Goal: Task Accomplishment & Management: Manage account settings

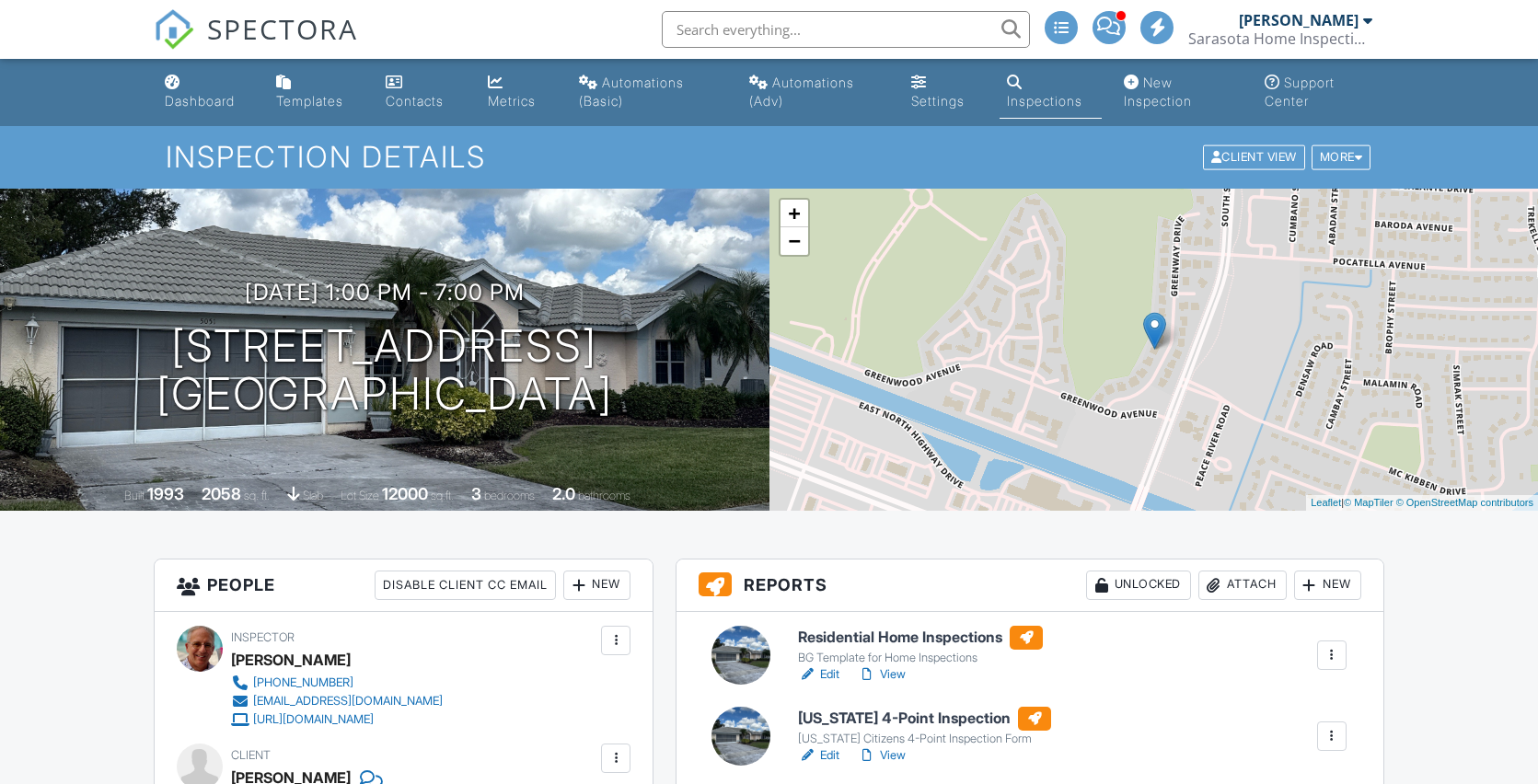
scroll to position [310, 0]
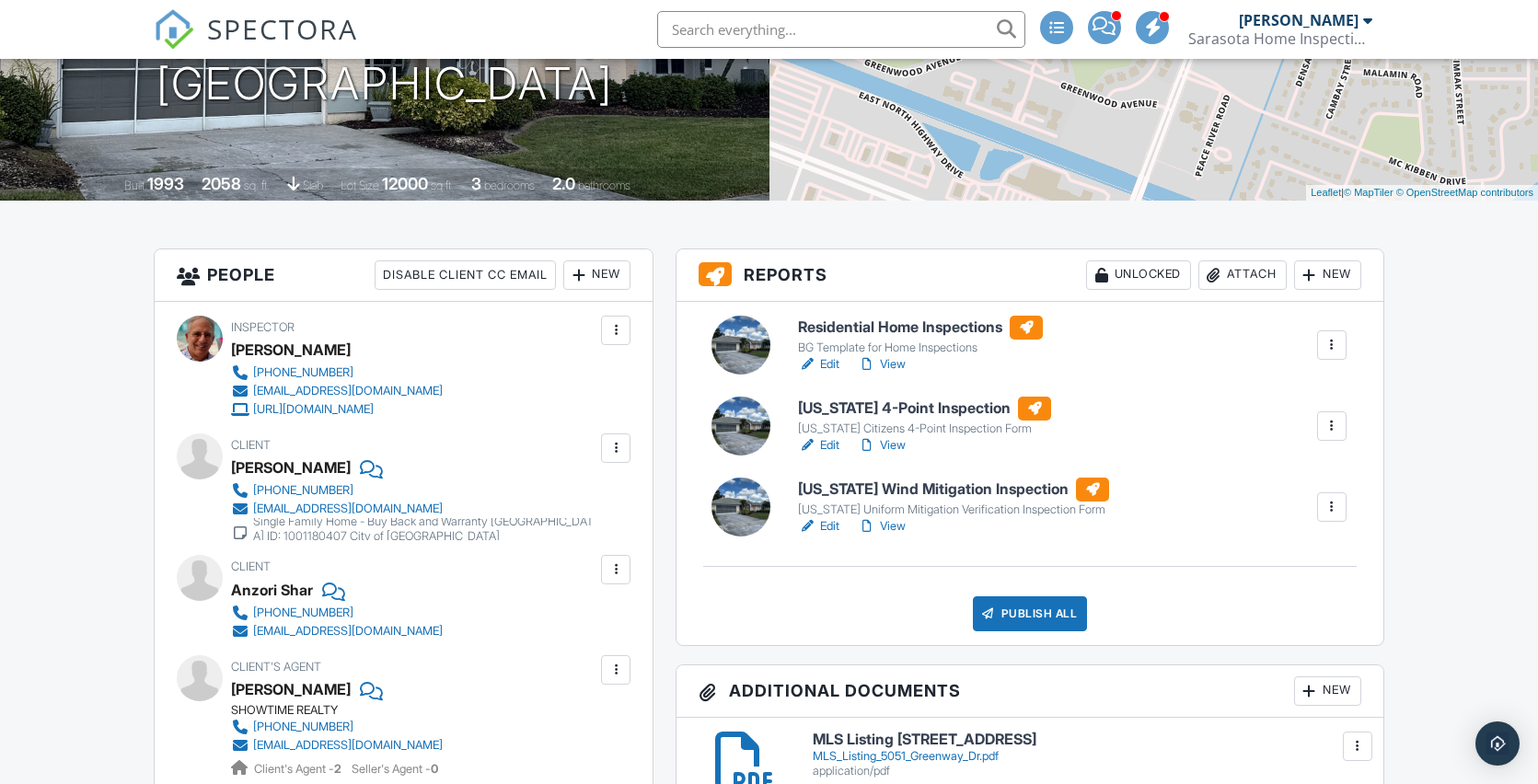
click at [896, 443] on link "View" at bounding box center [882, 444] width 48 height 18
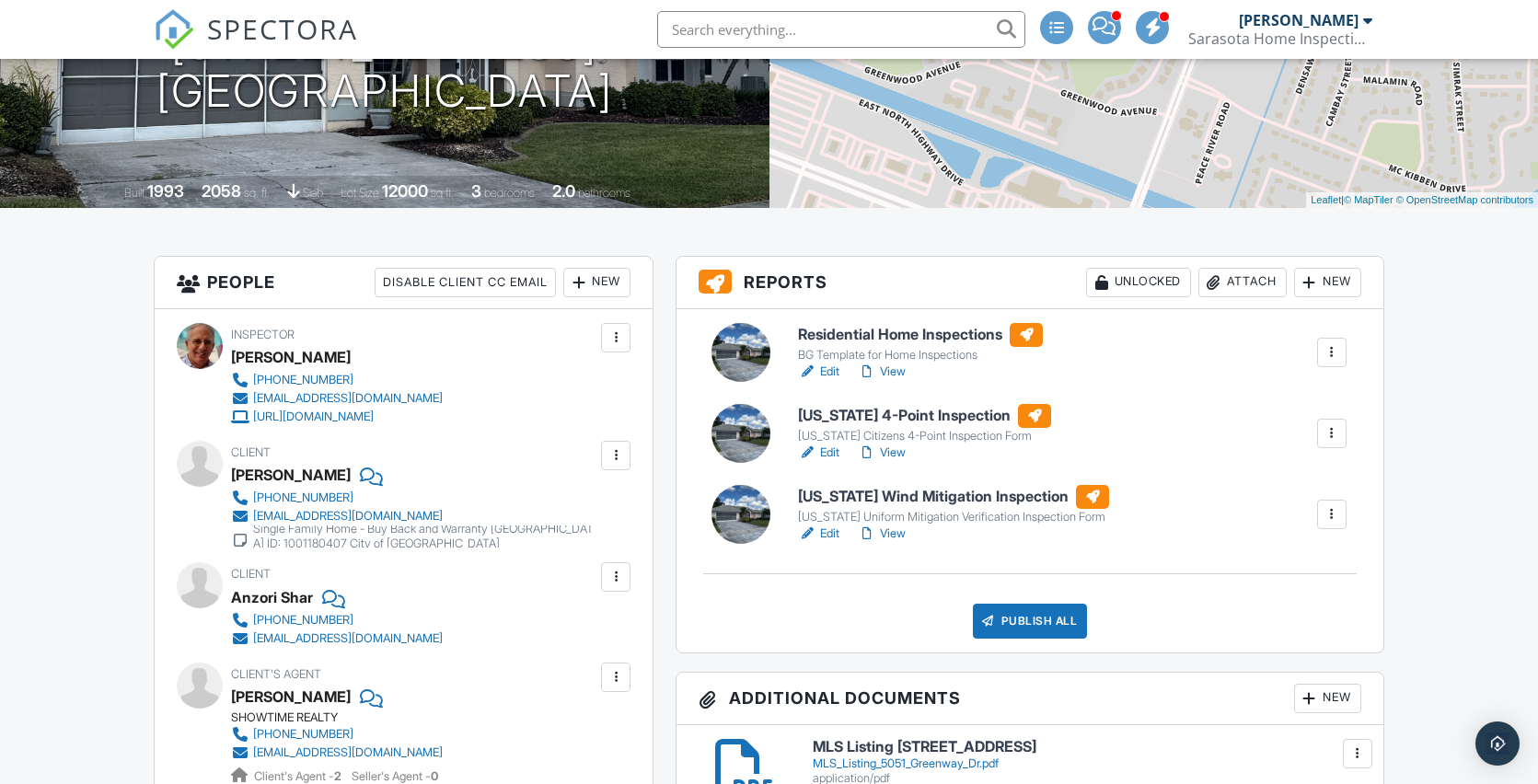
scroll to position [628, 0]
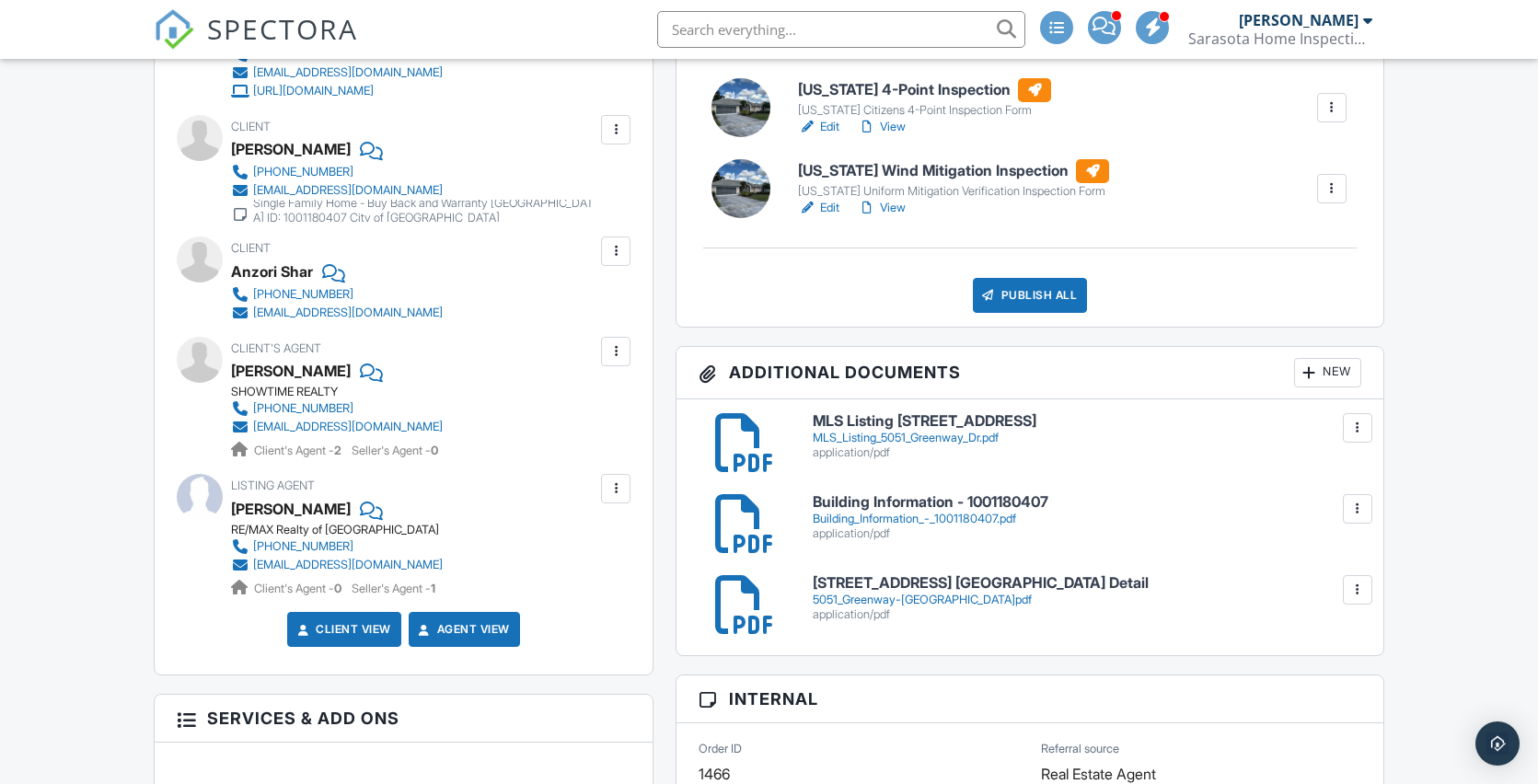
click at [828, 130] on link "Edit" at bounding box center [818, 126] width 41 height 18
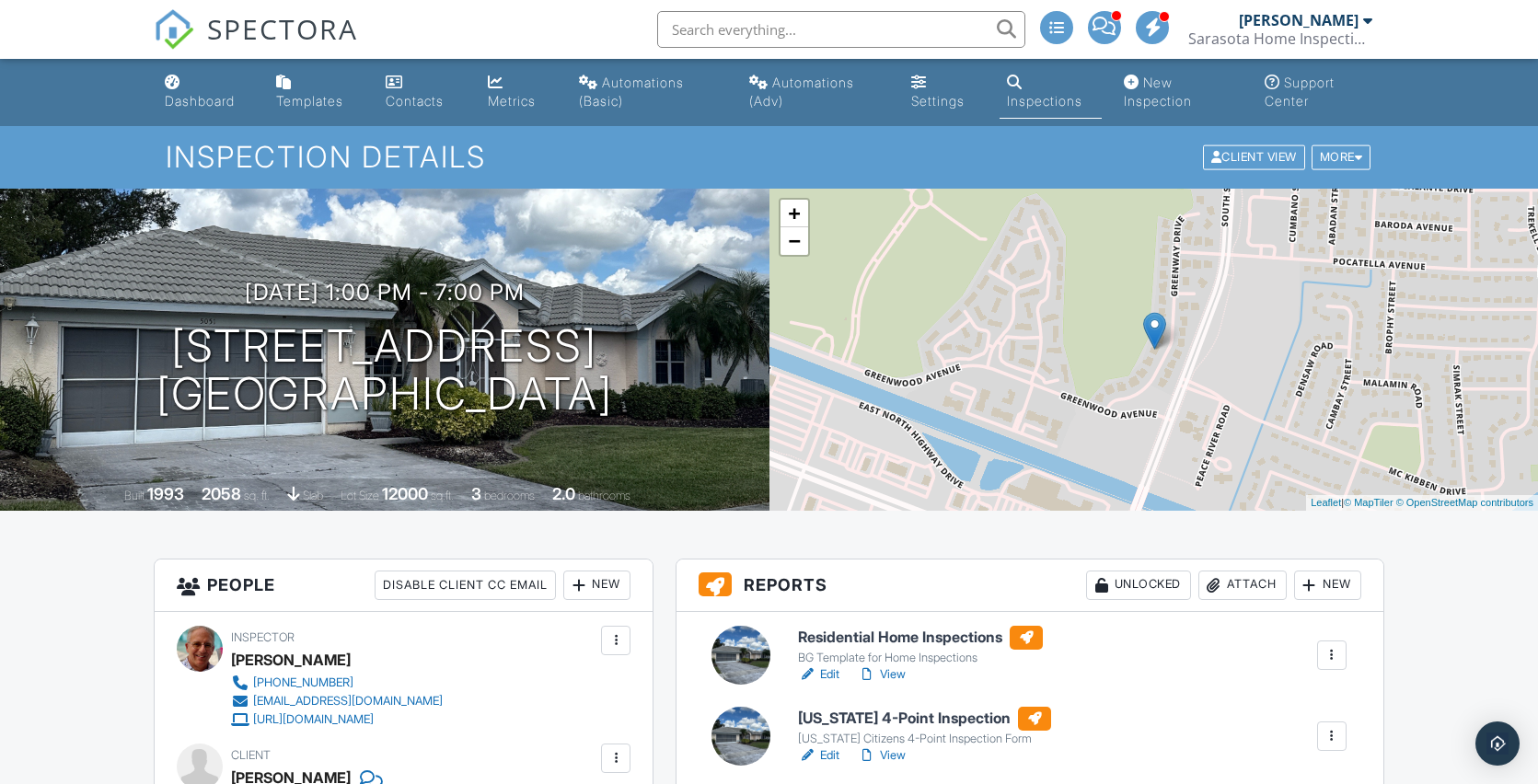
scroll to position [351, 0]
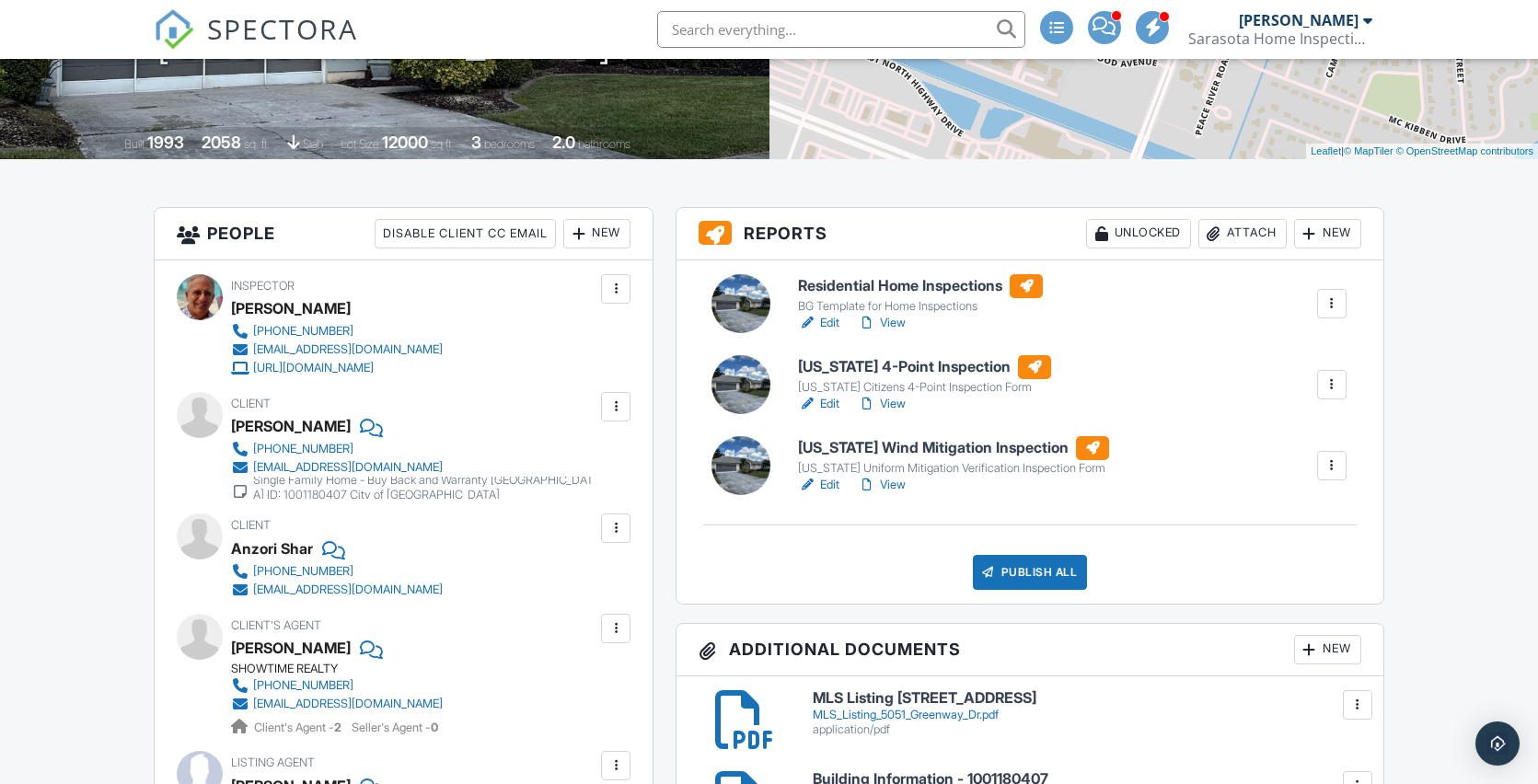
click at [900, 399] on link "View" at bounding box center [882, 403] width 48 height 18
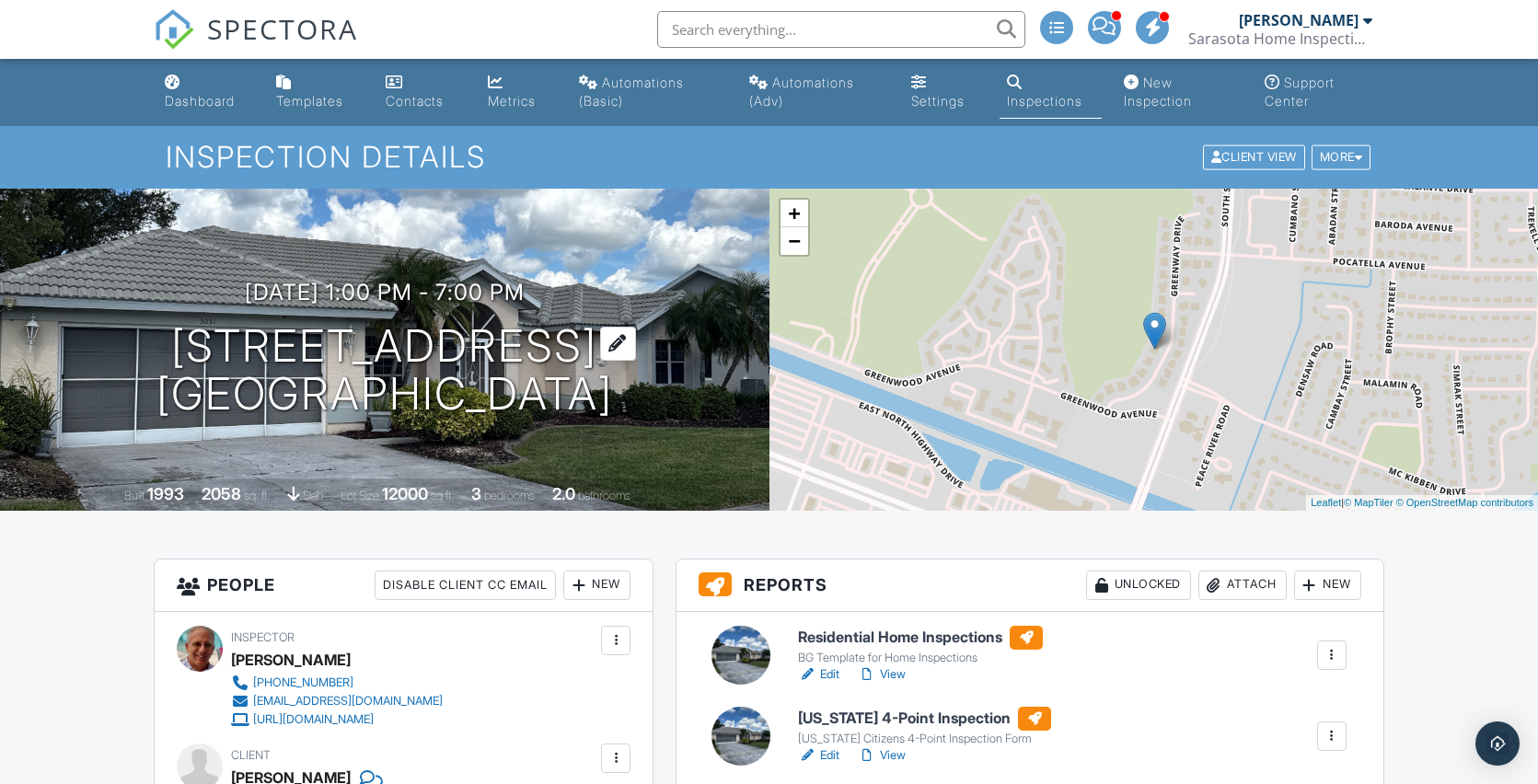
scroll to position [171, 0]
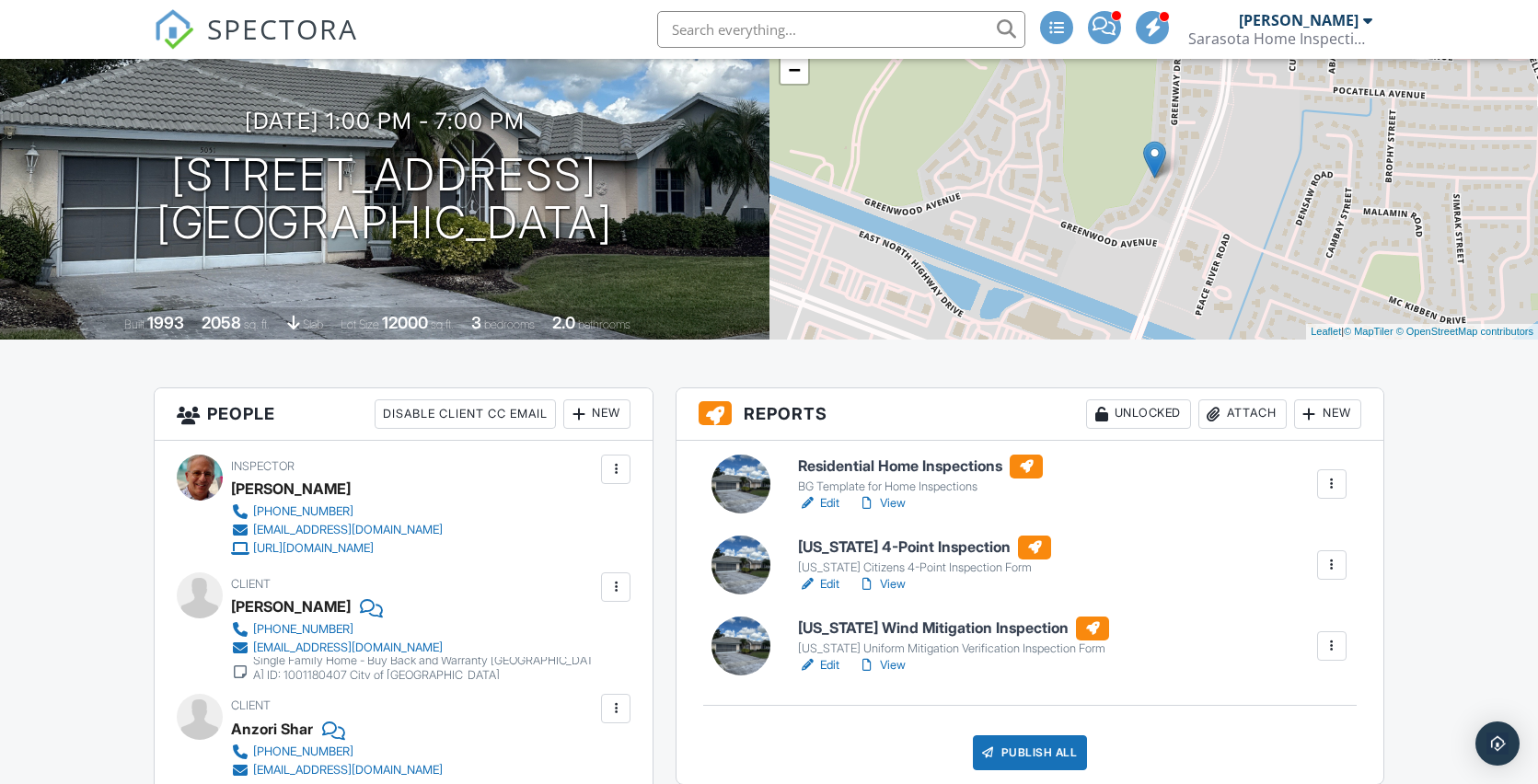
click at [828, 586] on link "Edit" at bounding box center [818, 584] width 41 height 18
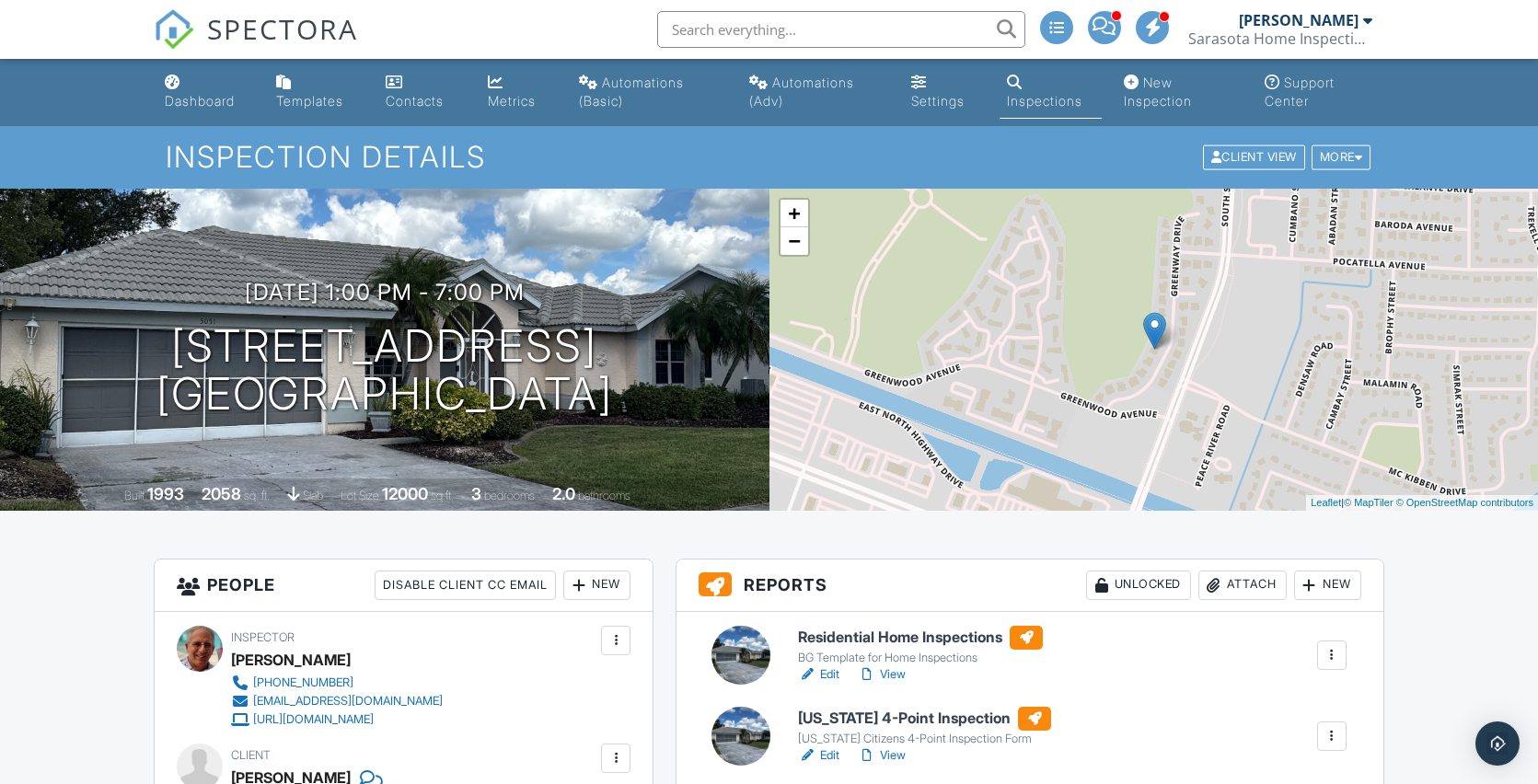
scroll to position [347, 0]
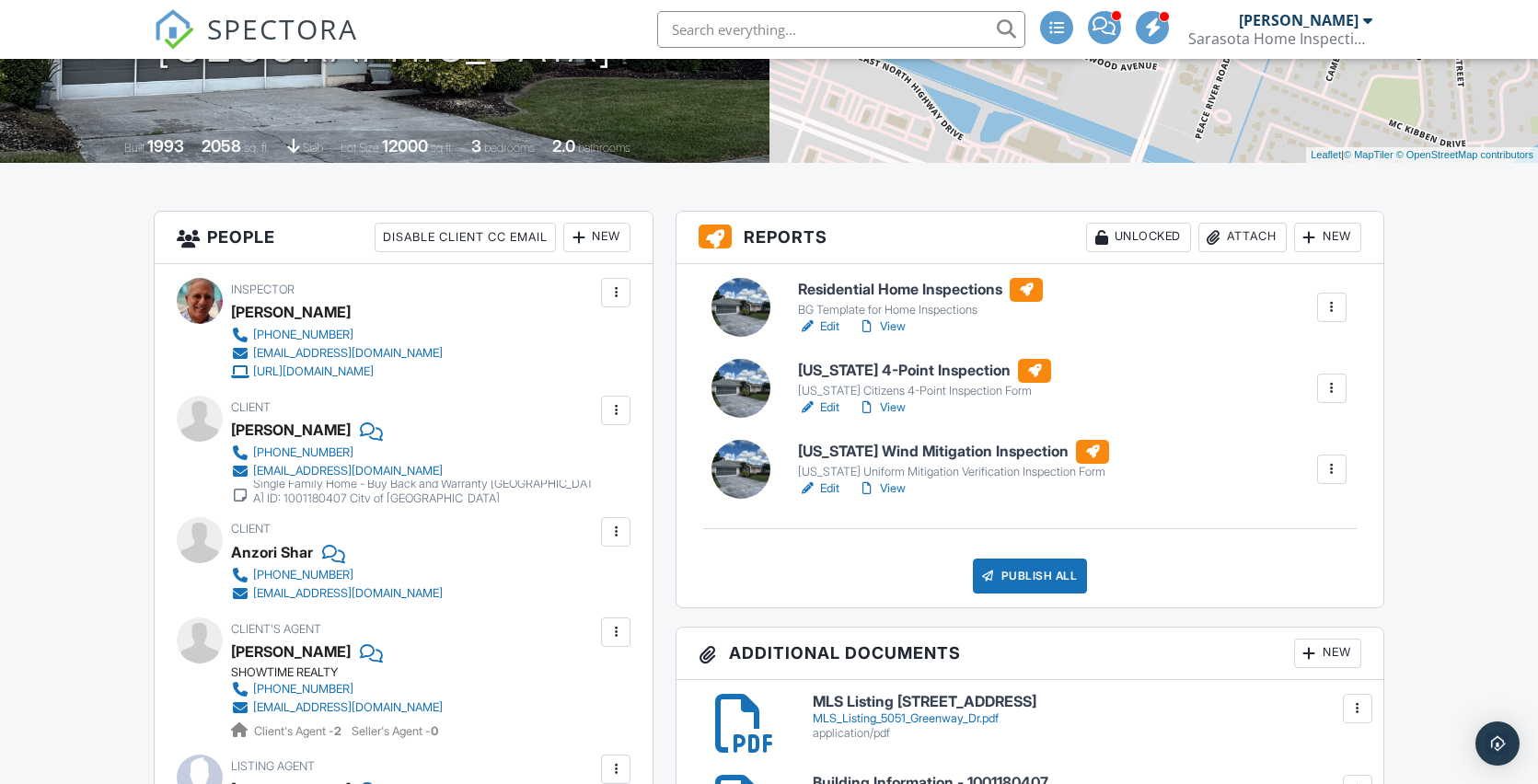
click at [897, 409] on link "View" at bounding box center [882, 407] width 48 height 18
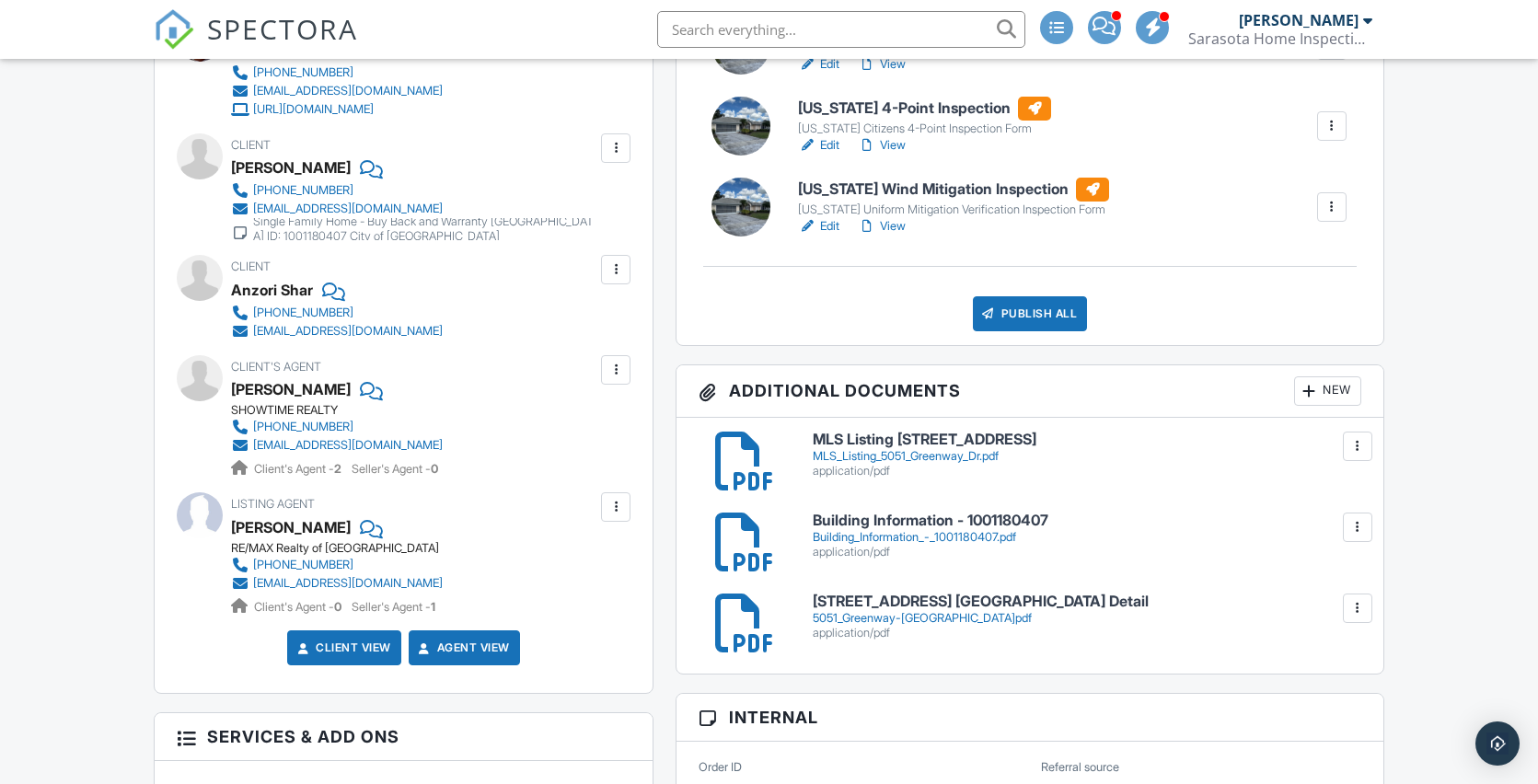
scroll to position [470, 0]
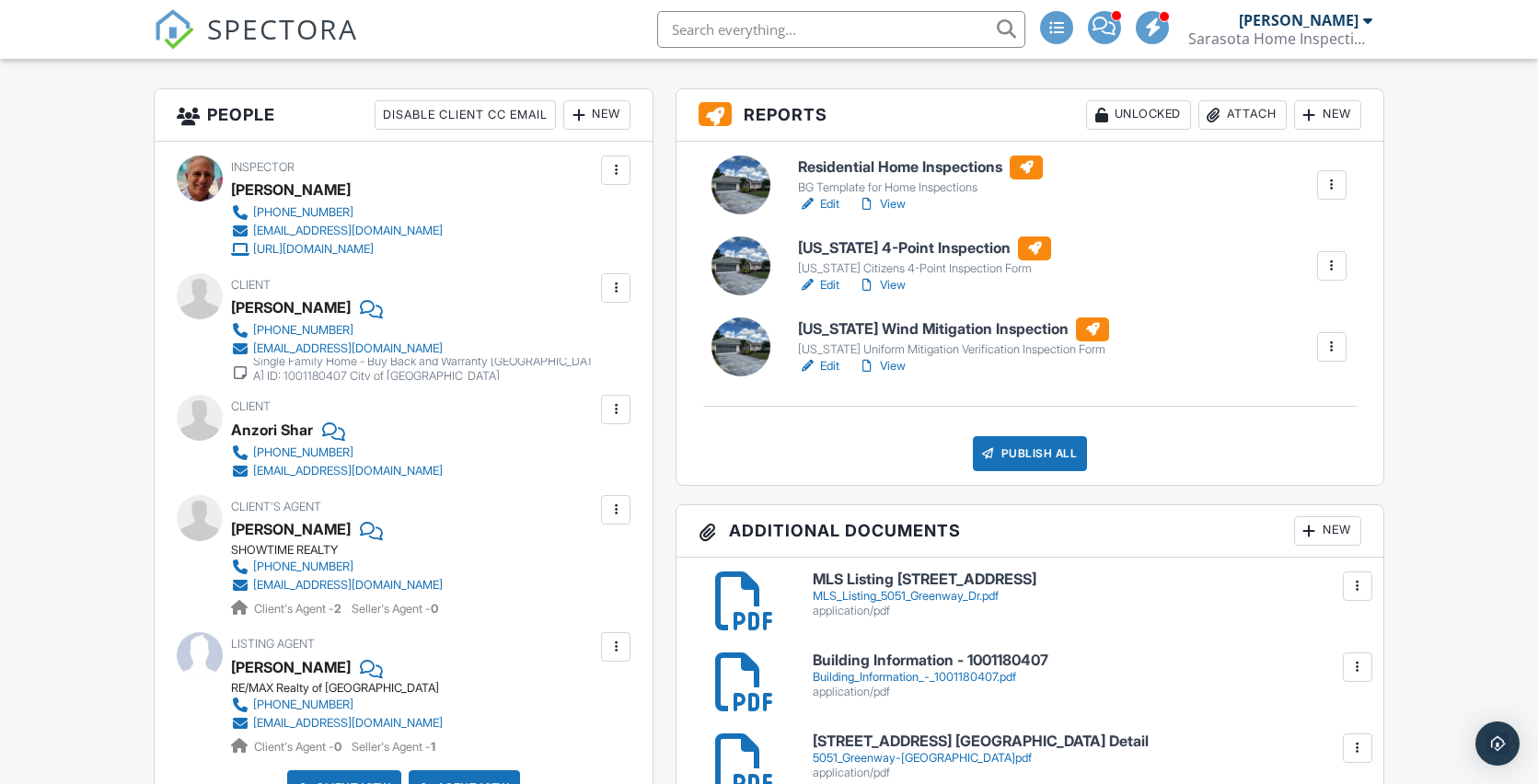
click at [833, 364] on link "Edit" at bounding box center [818, 366] width 41 height 18
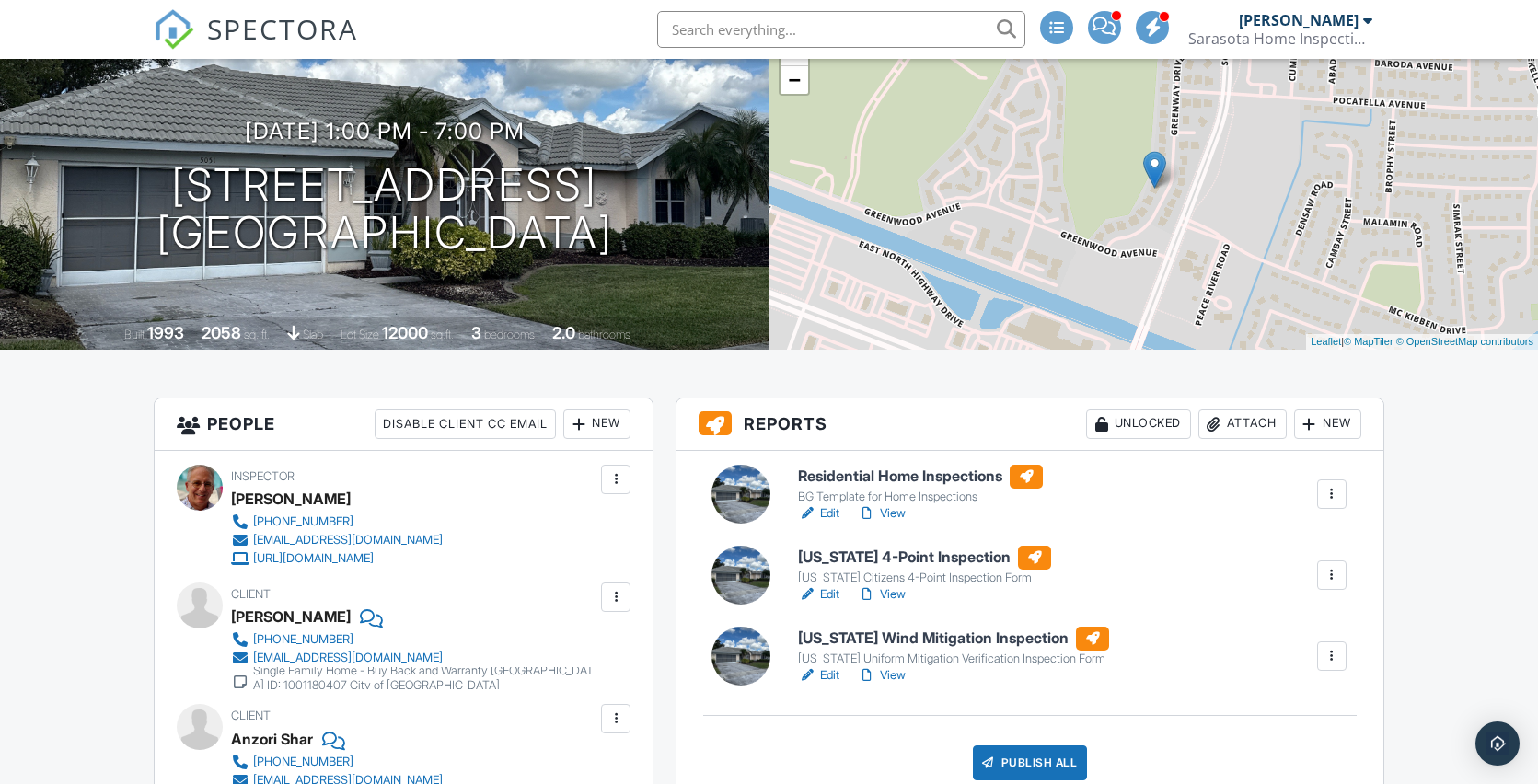
scroll to position [349, 0]
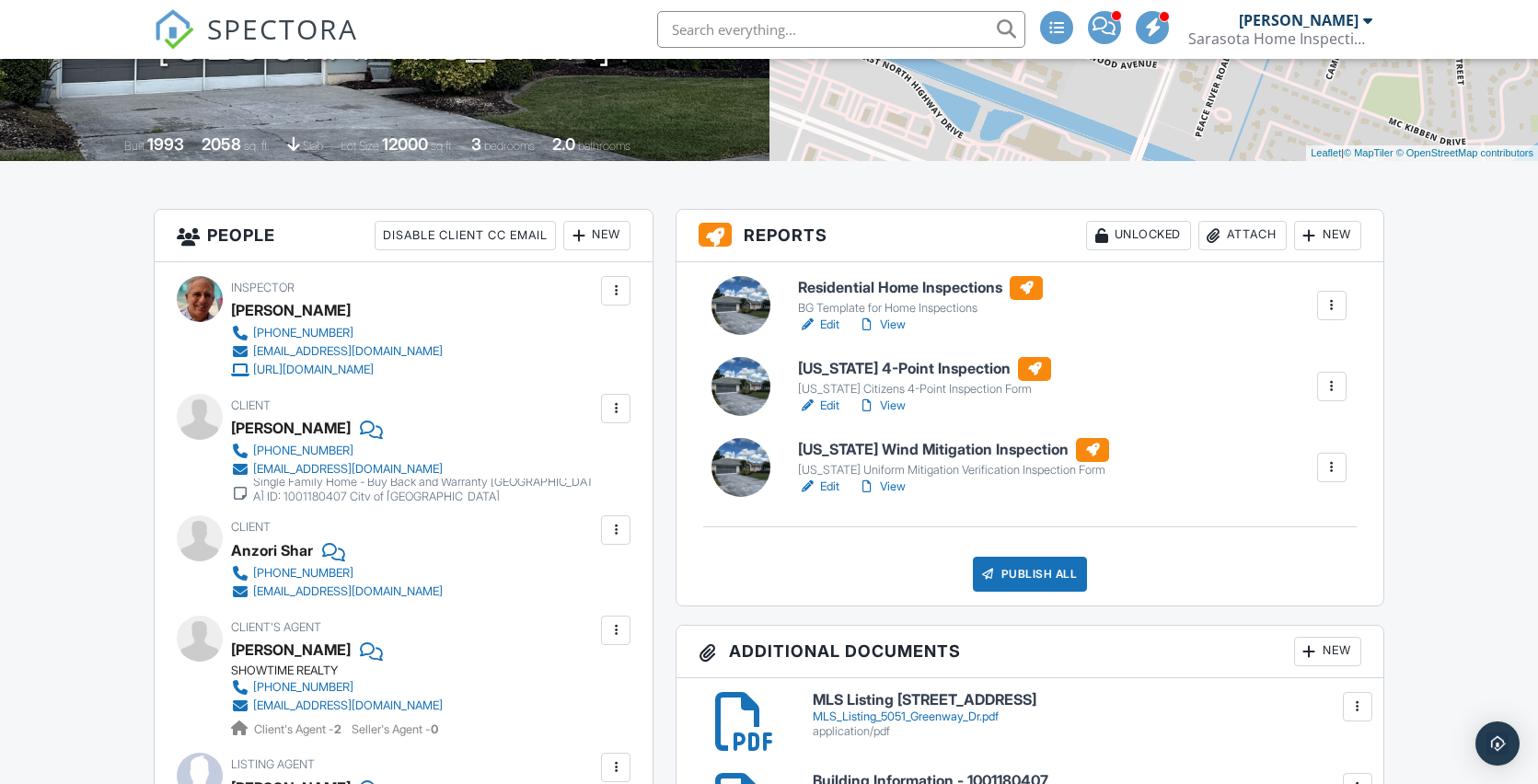
click at [893, 485] on link "View" at bounding box center [882, 486] width 48 height 18
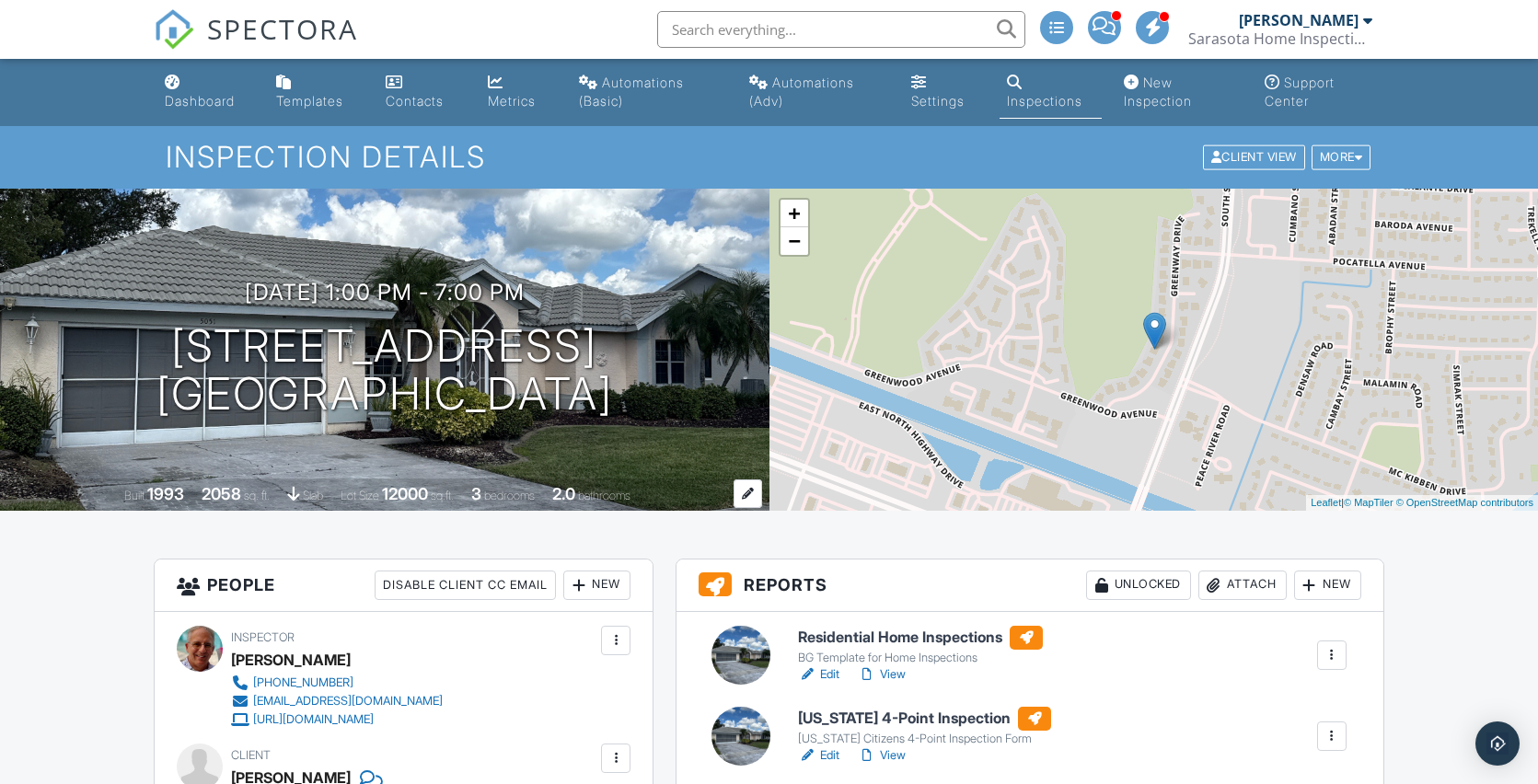
scroll to position [370, 0]
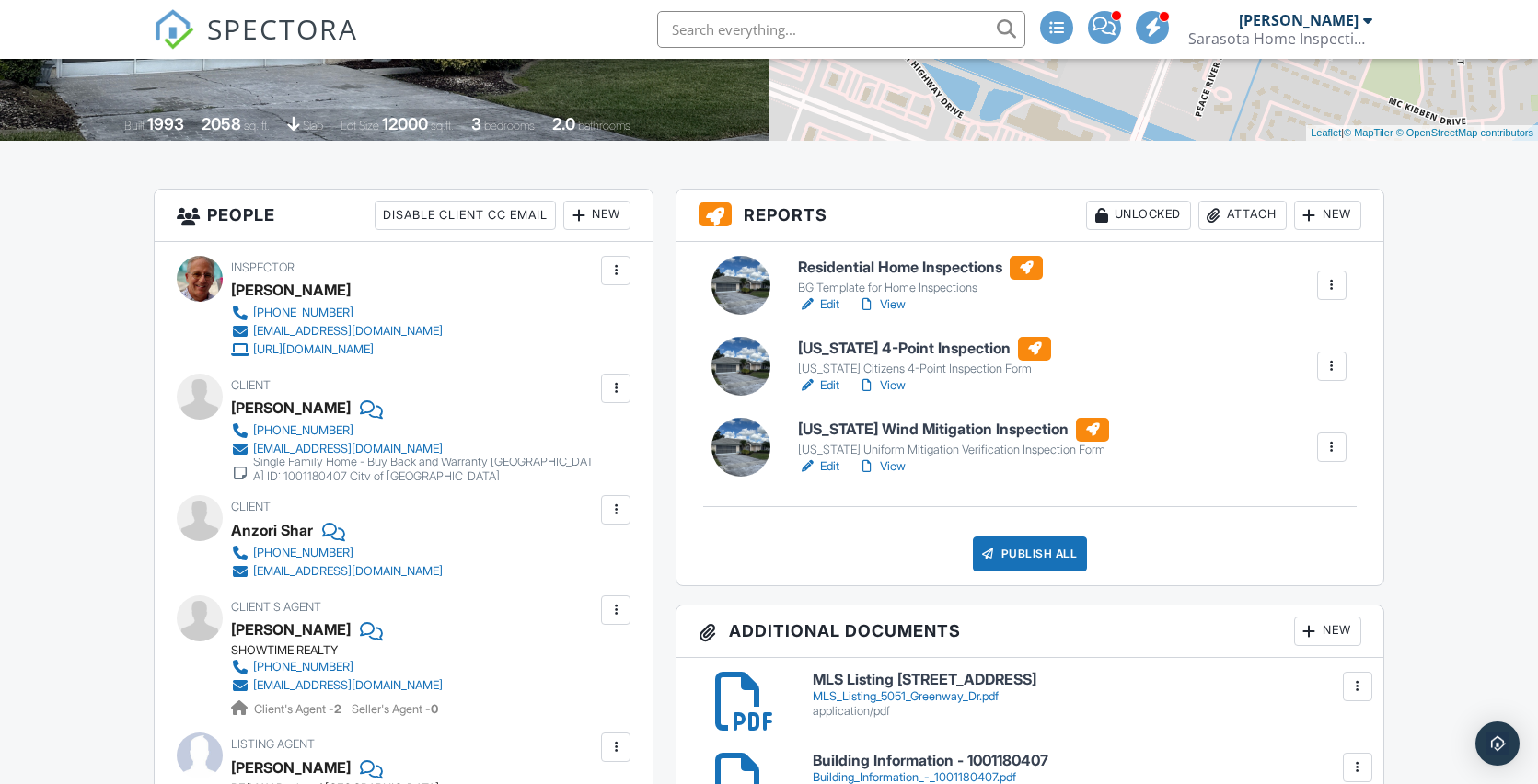
click at [830, 468] on link "Edit" at bounding box center [818, 466] width 41 height 18
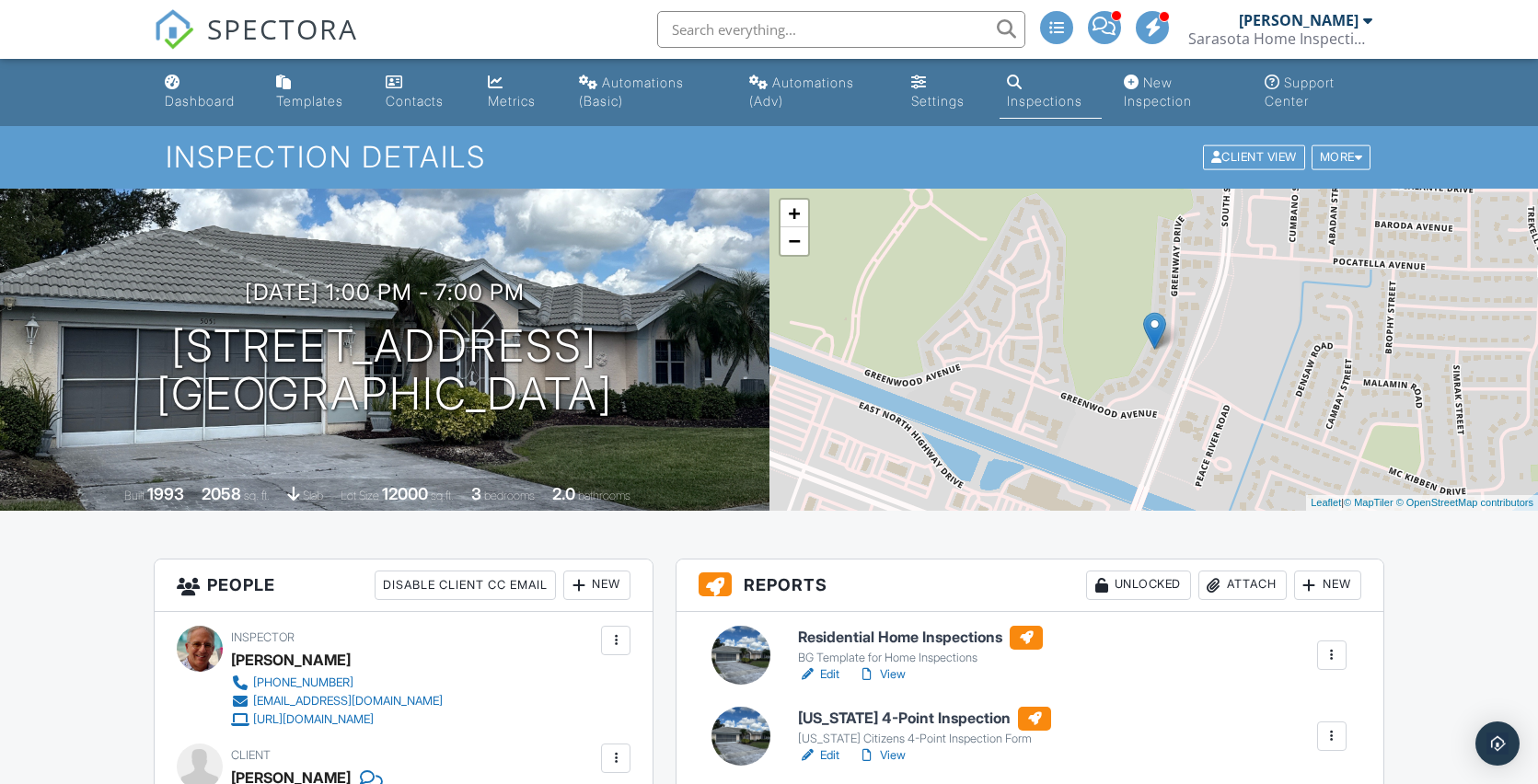
scroll to position [628, 0]
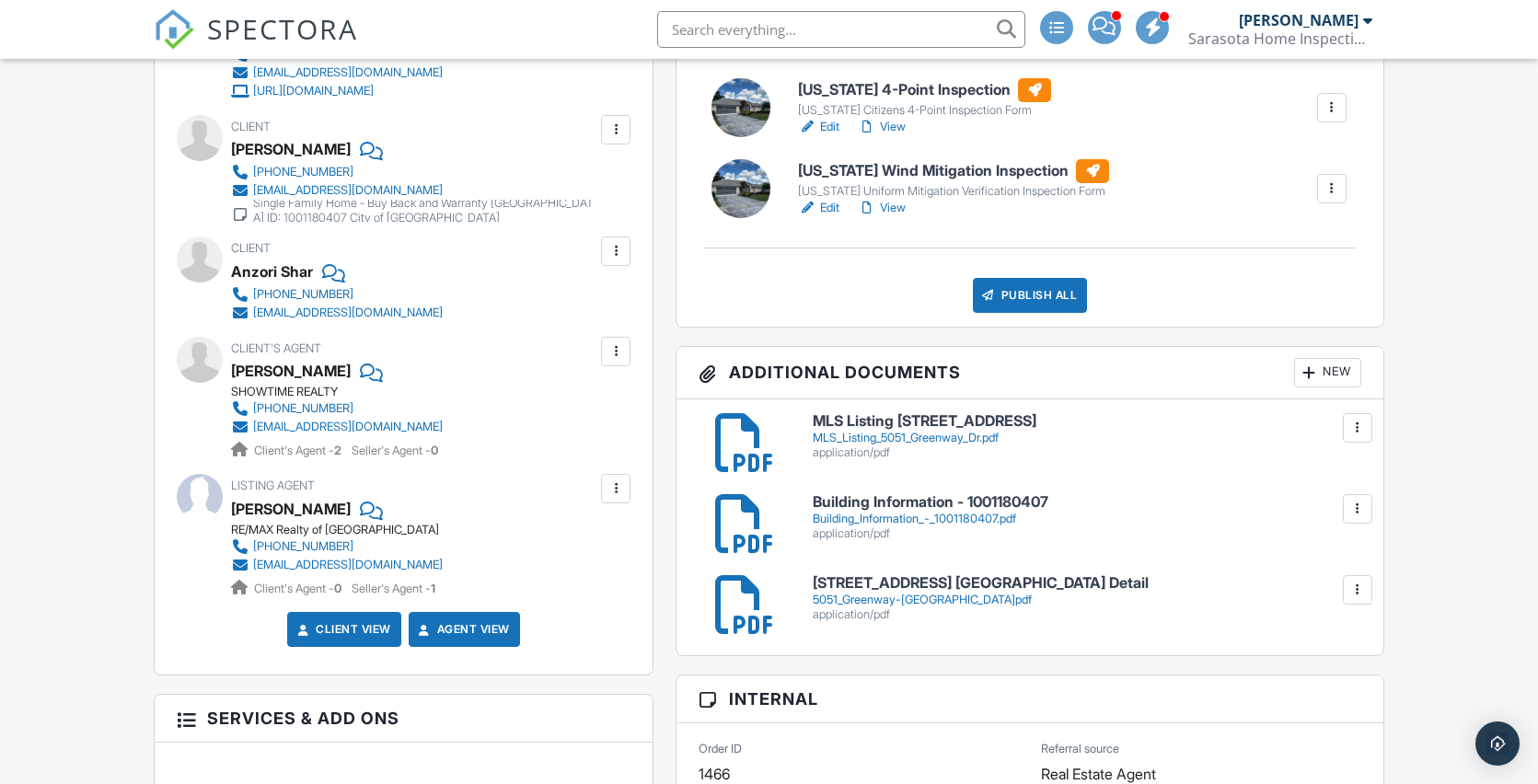
click at [901, 203] on link "View" at bounding box center [882, 208] width 48 height 18
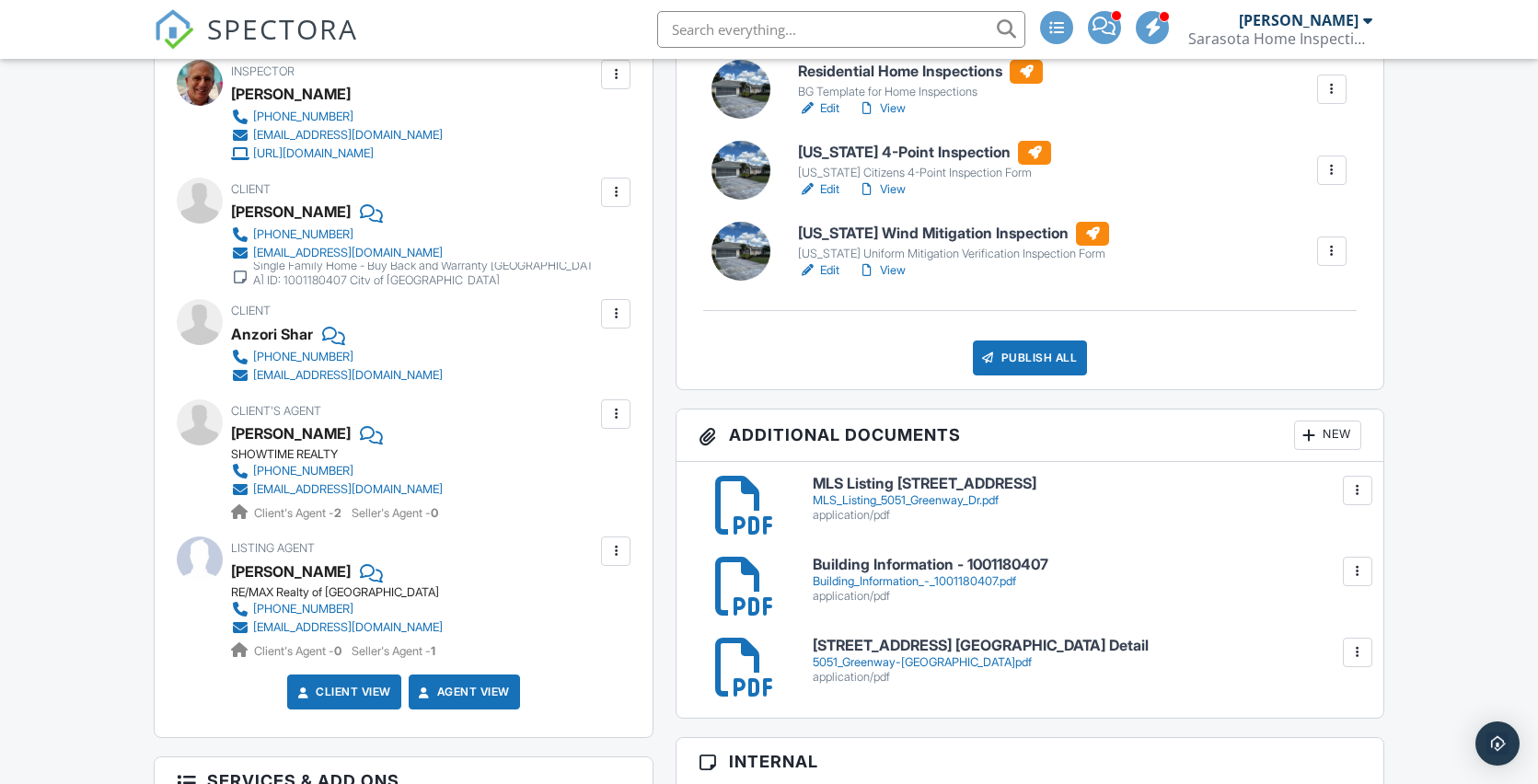
scroll to position [533, 0]
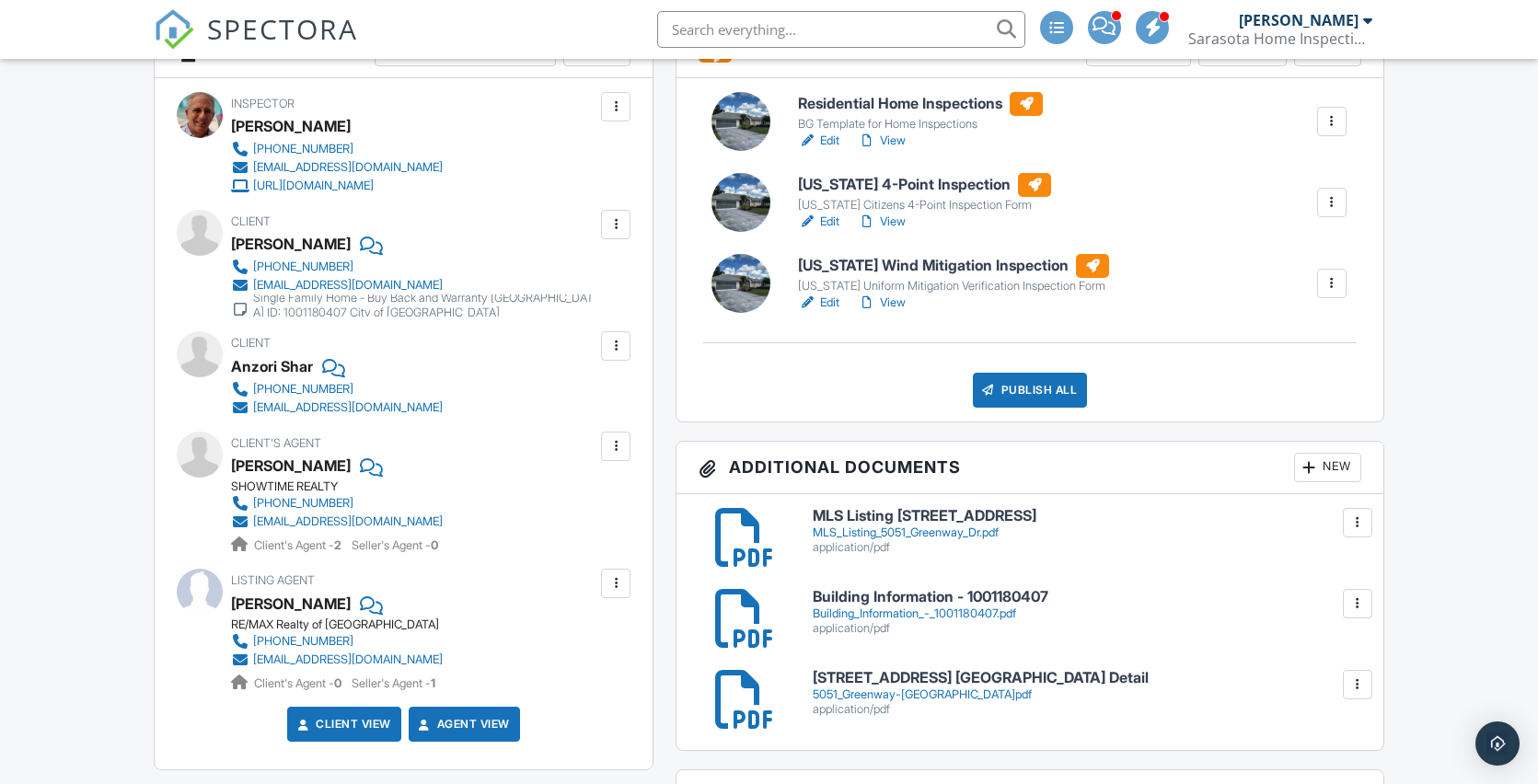
click at [828, 302] on link "Edit" at bounding box center [818, 302] width 41 height 18
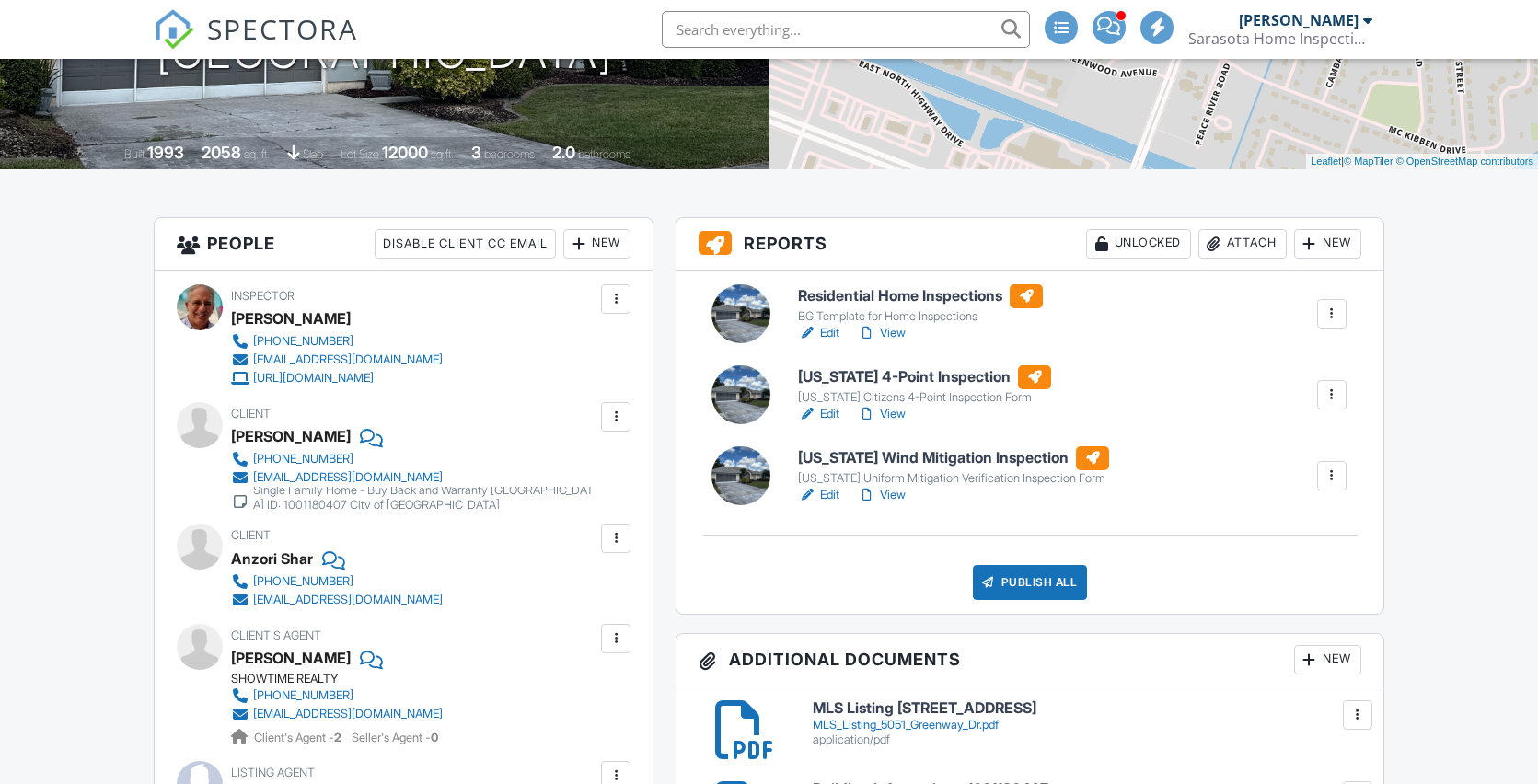
scroll to position [341, 0]
click at [898, 493] on link "View" at bounding box center [882, 494] width 48 height 18
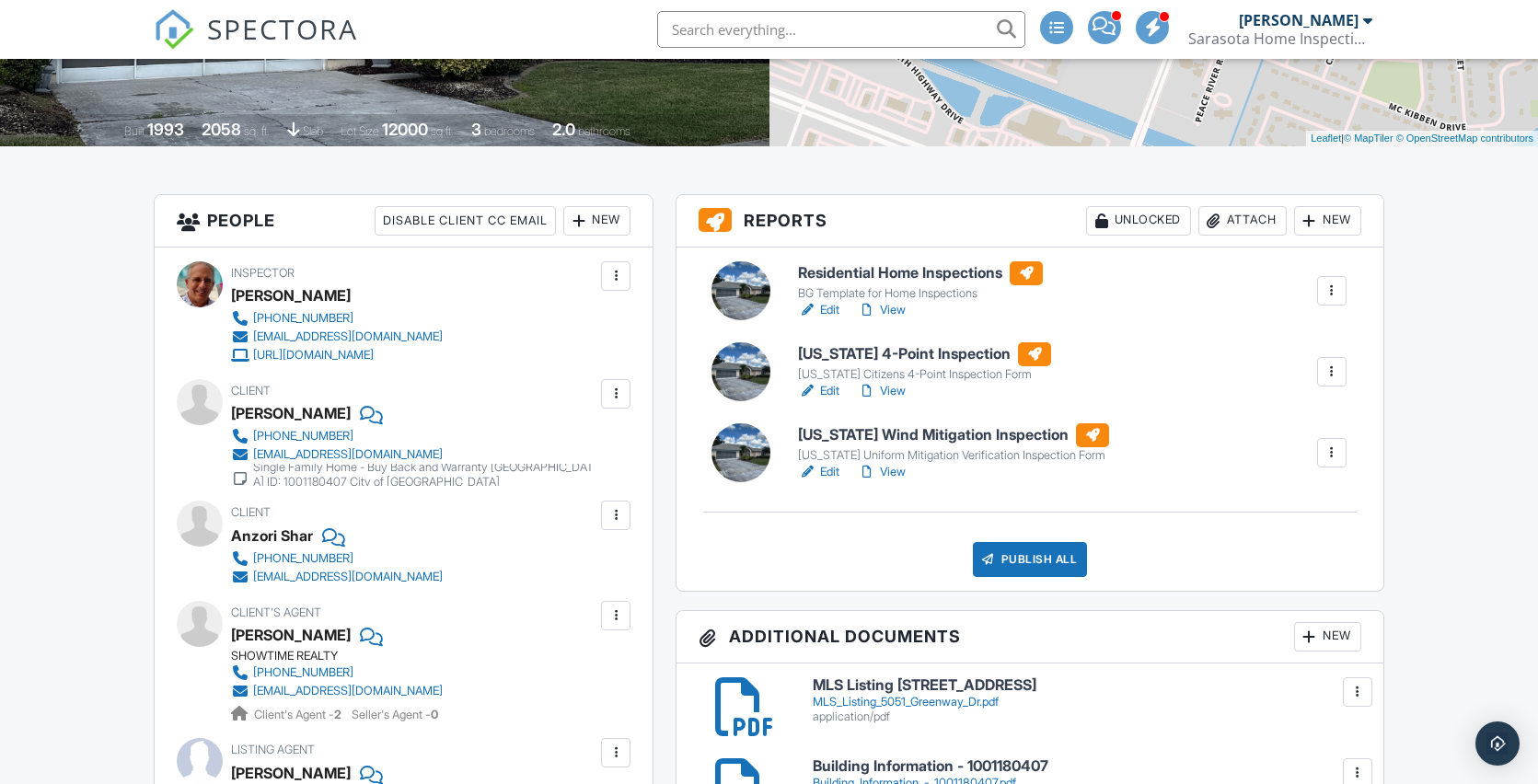
scroll to position [335, 0]
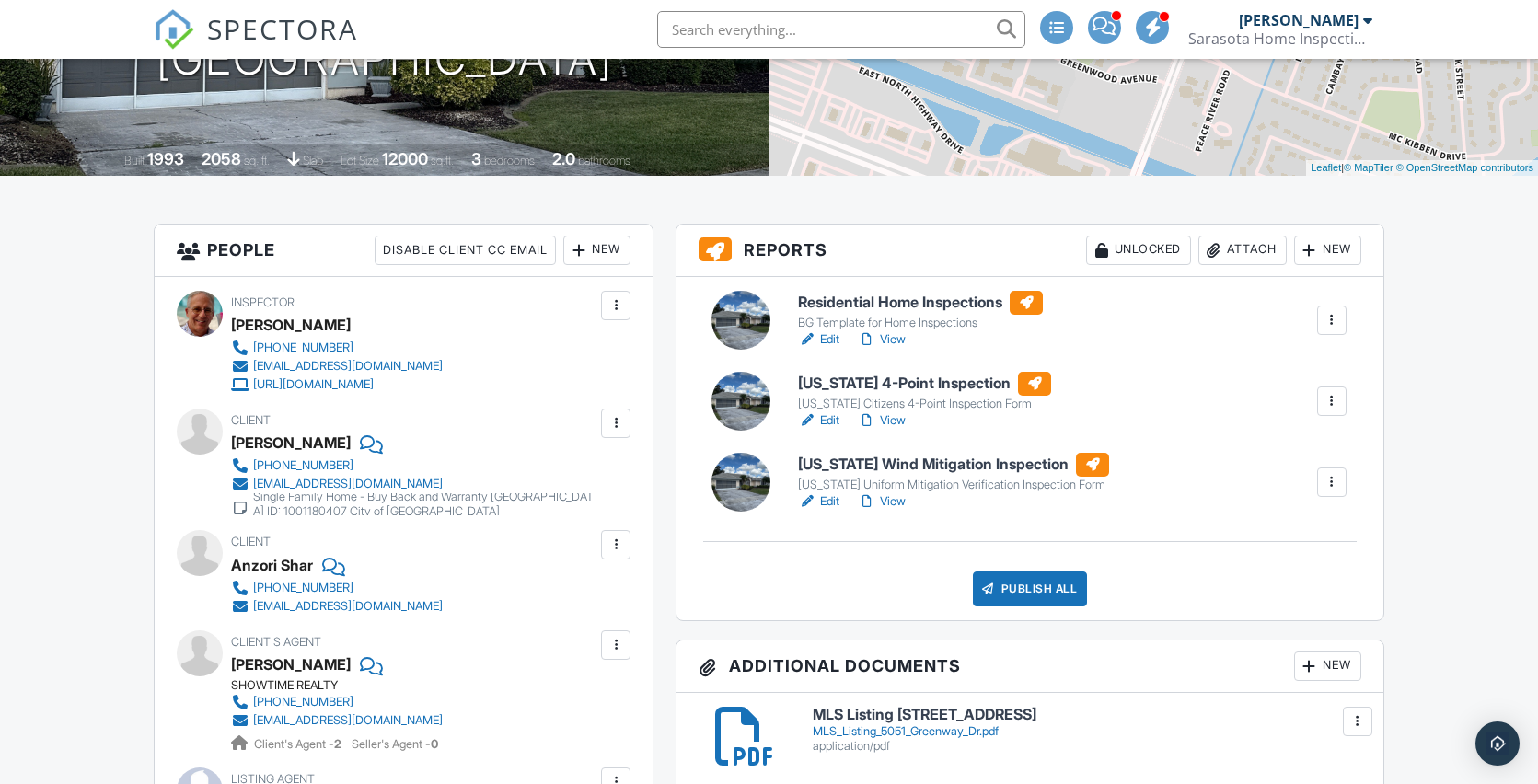
click at [835, 501] on link "Edit" at bounding box center [818, 501] width 41 height 18
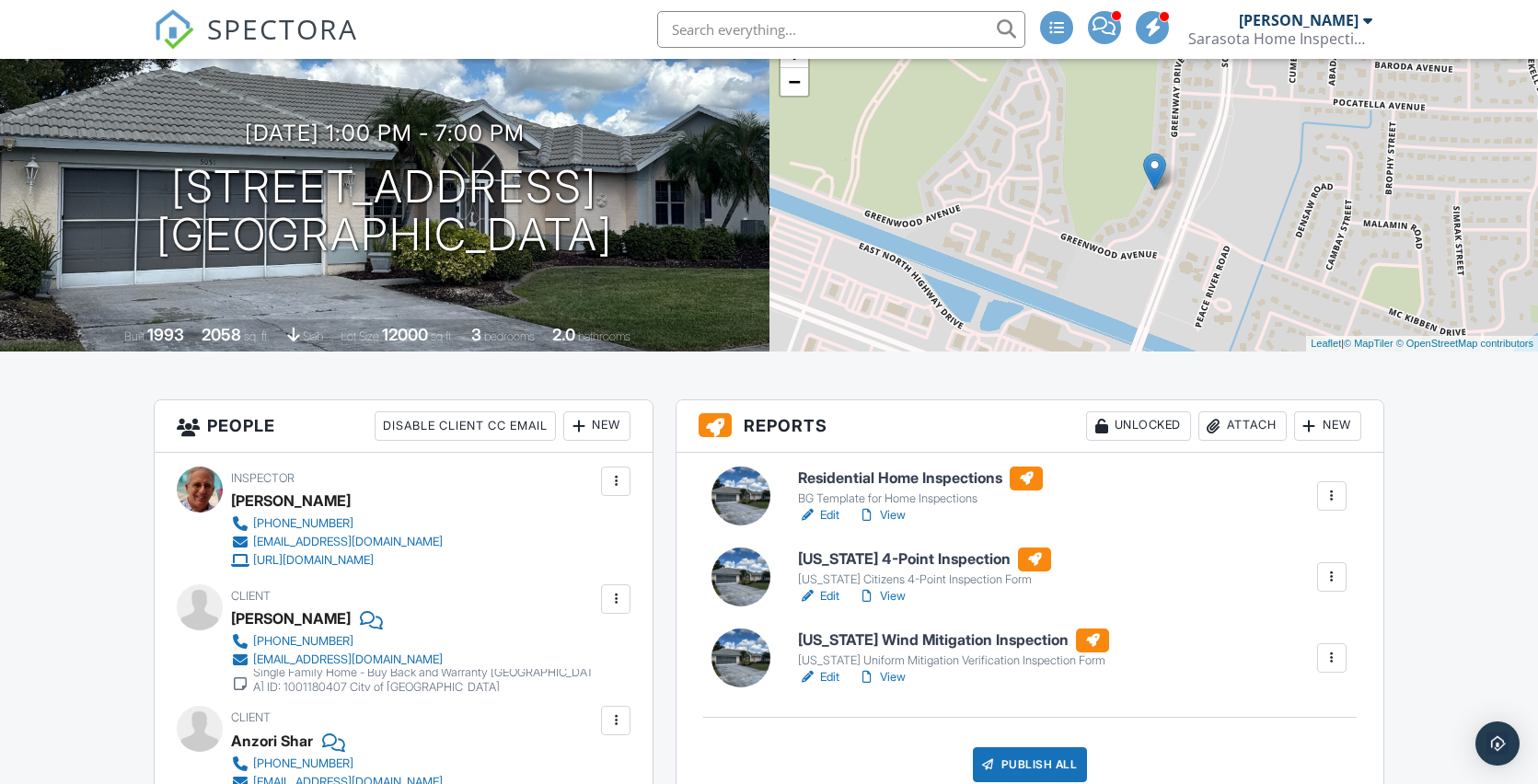
click at [891, 675] on link "View" at bounding box center [882, 677] width 48 height 18
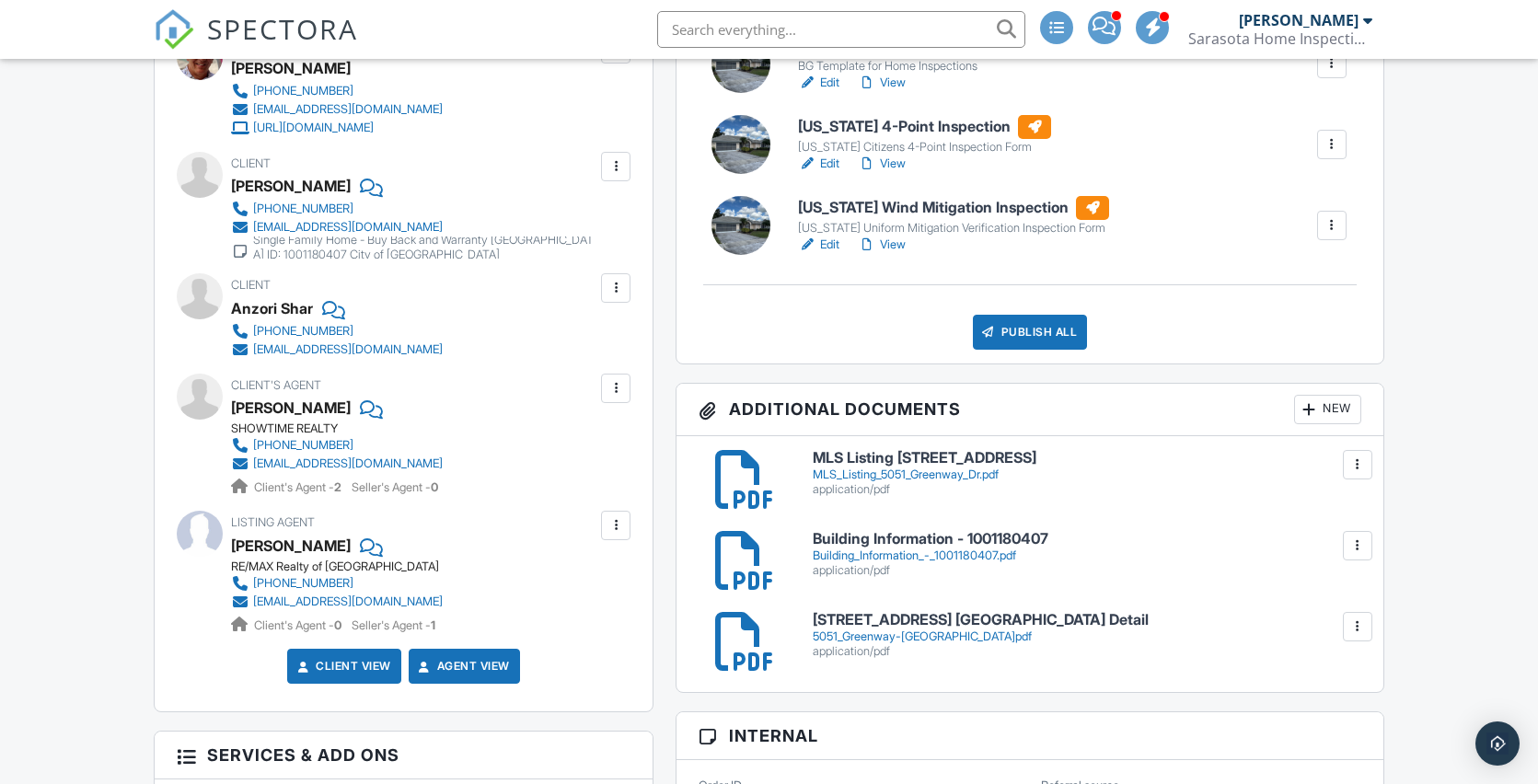
scroll to position [435, 0]
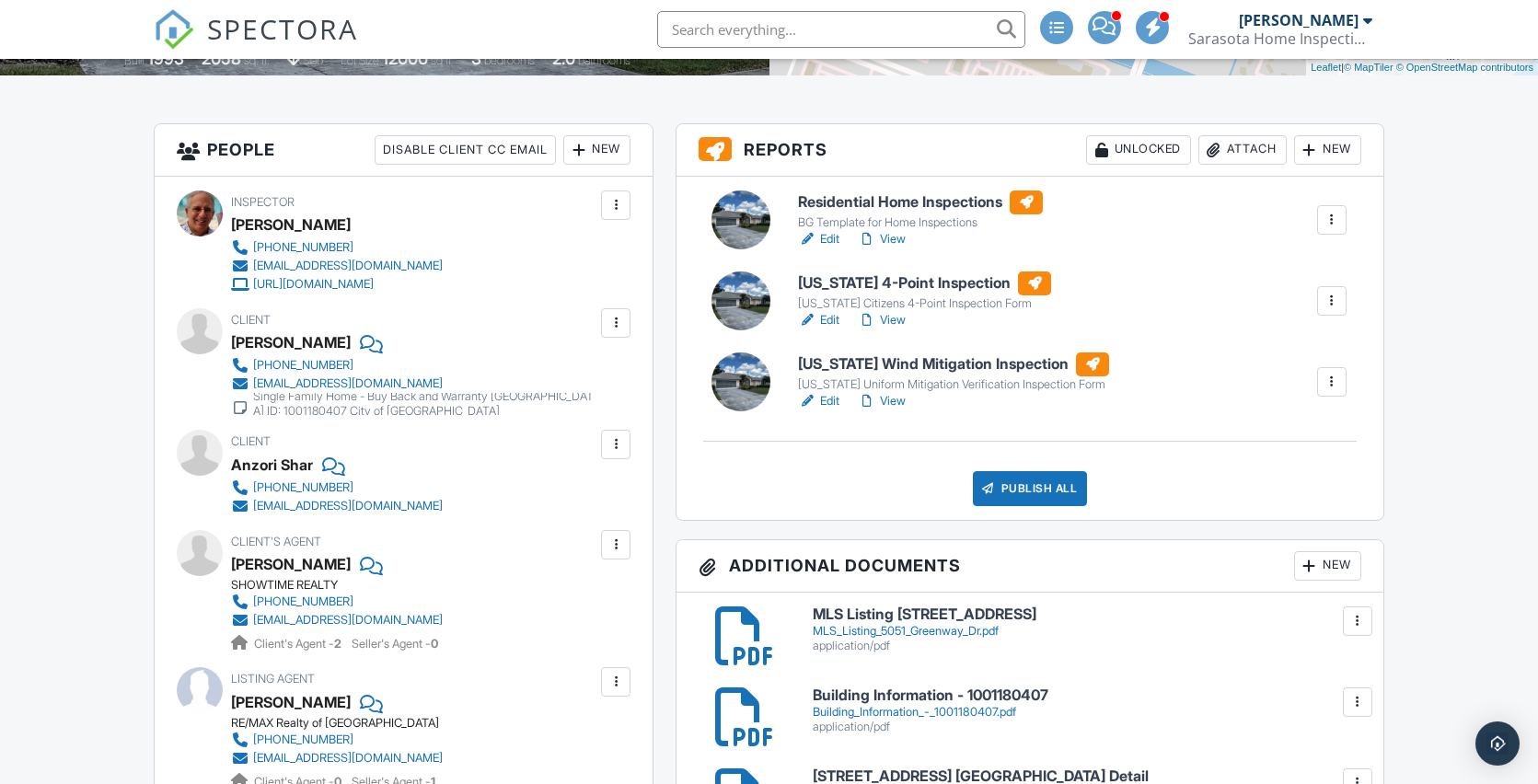
click at [829, 401] on link "Edit" at bounding box center [818, 400] width 41 height 18
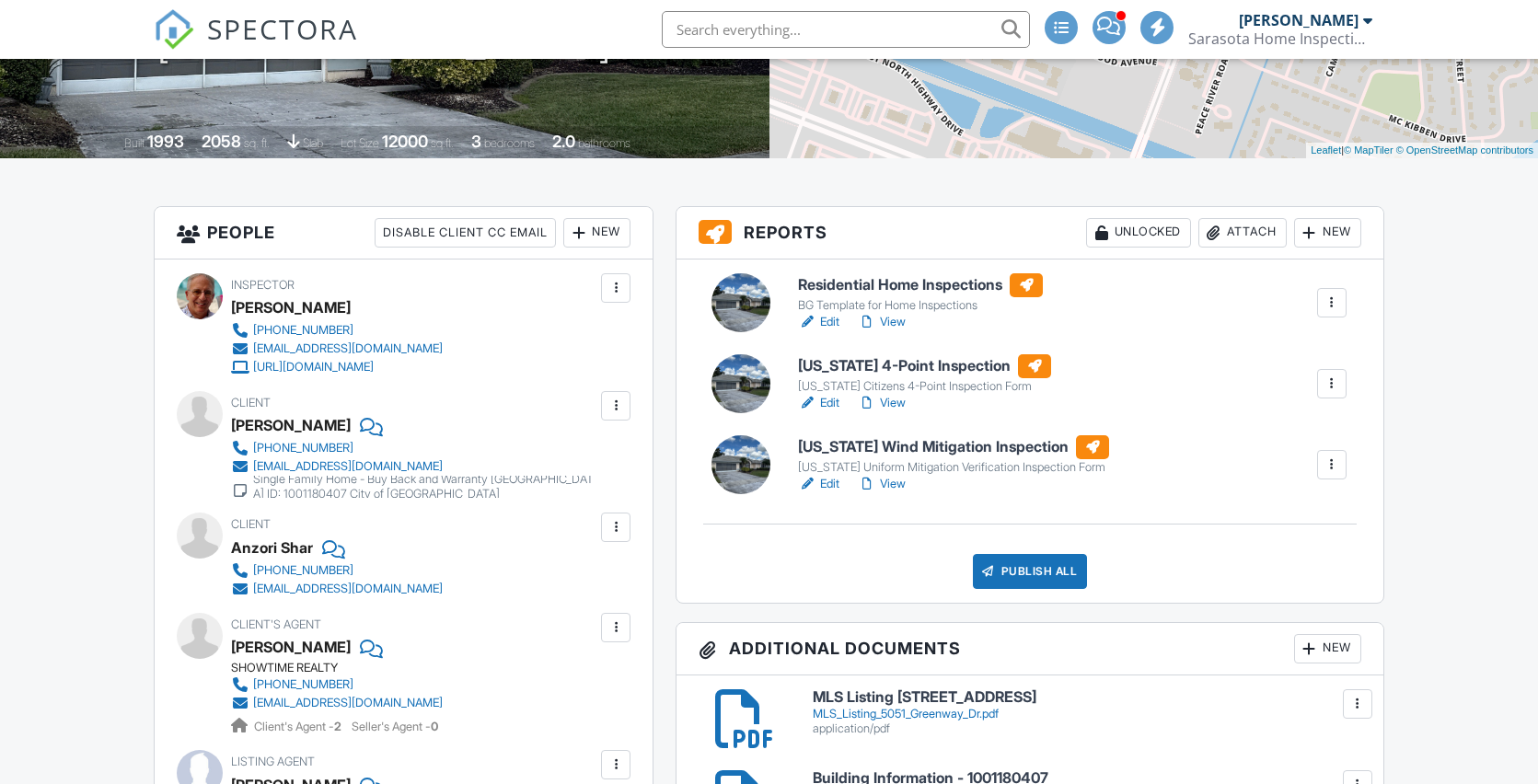
scroll to position [352, 0]
click at [826, 399] on link "Edit" at bounding box center [818, 402] width 41 height 18
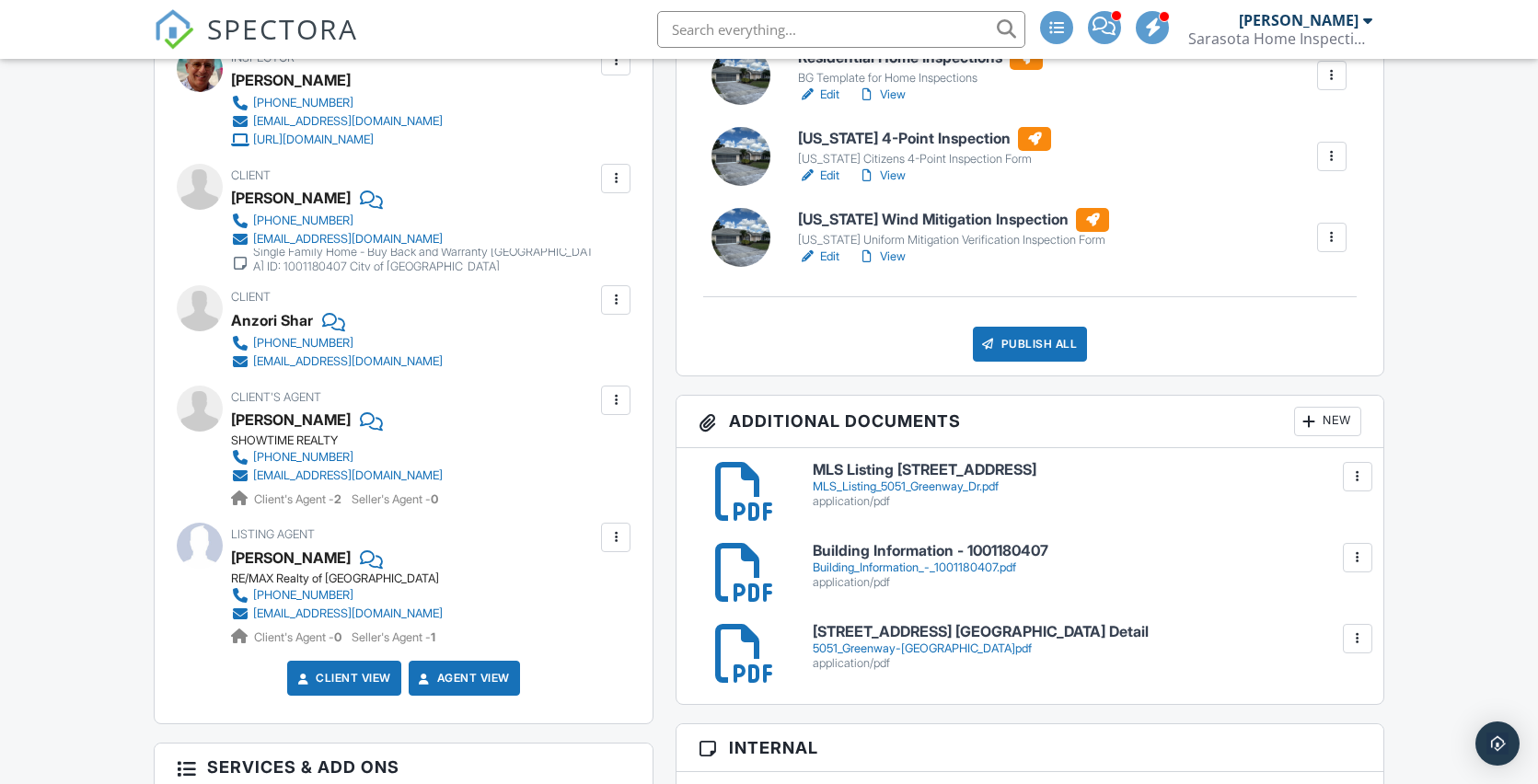
scroll to position [545, 0]
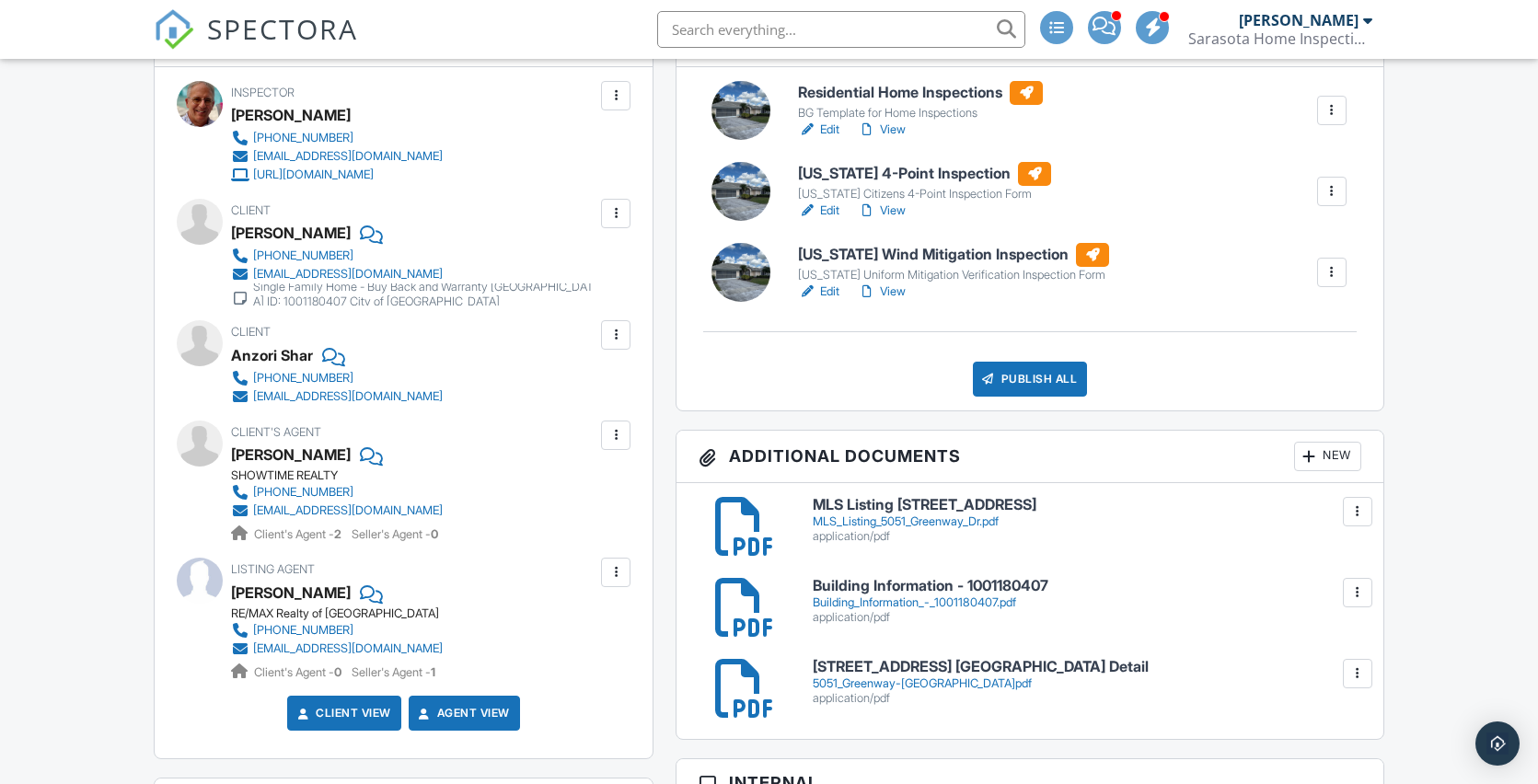
click at [899, 207] on link "View" at bounding box center [882, 210] width 48 height 18
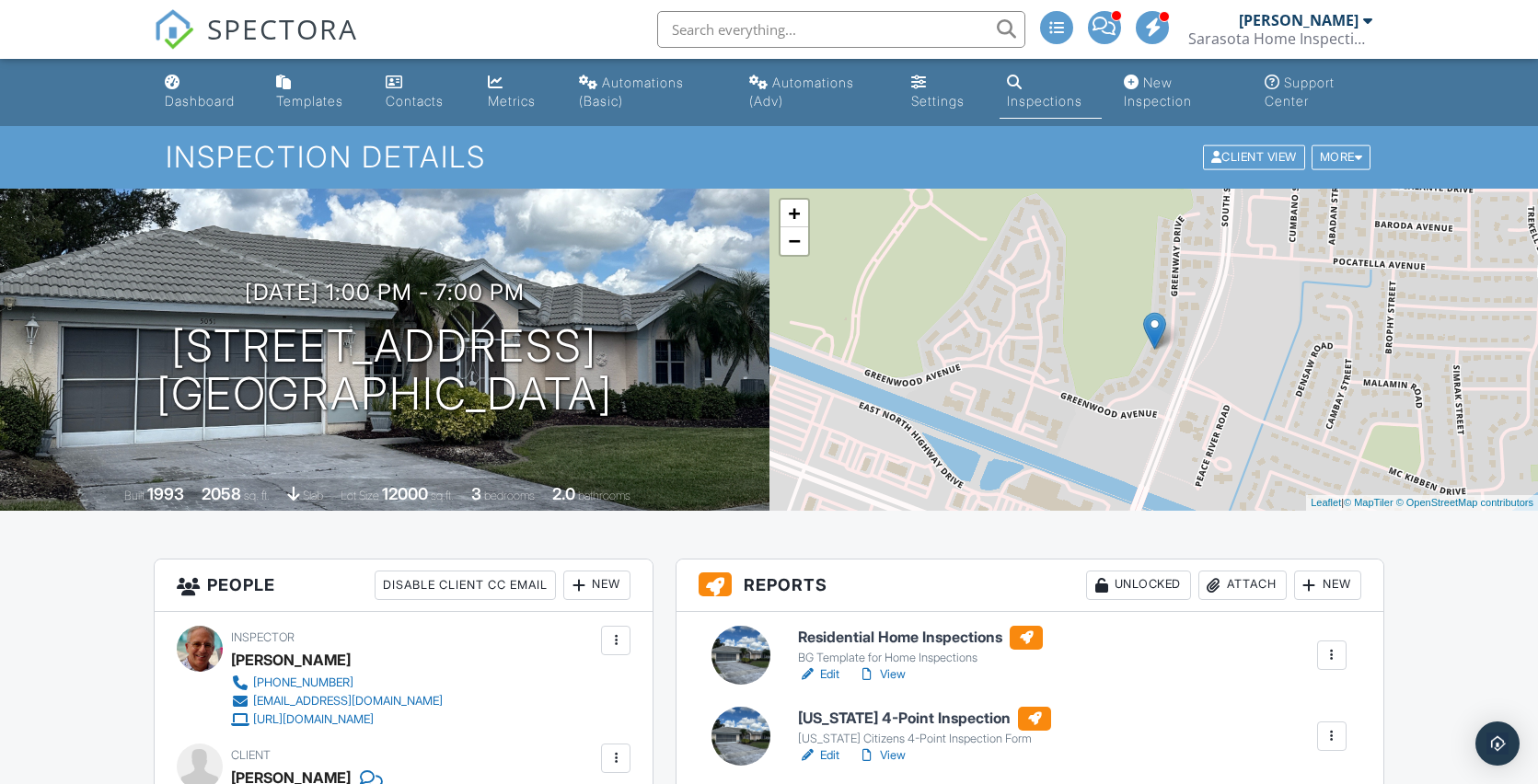
scroll to position [33, 0]
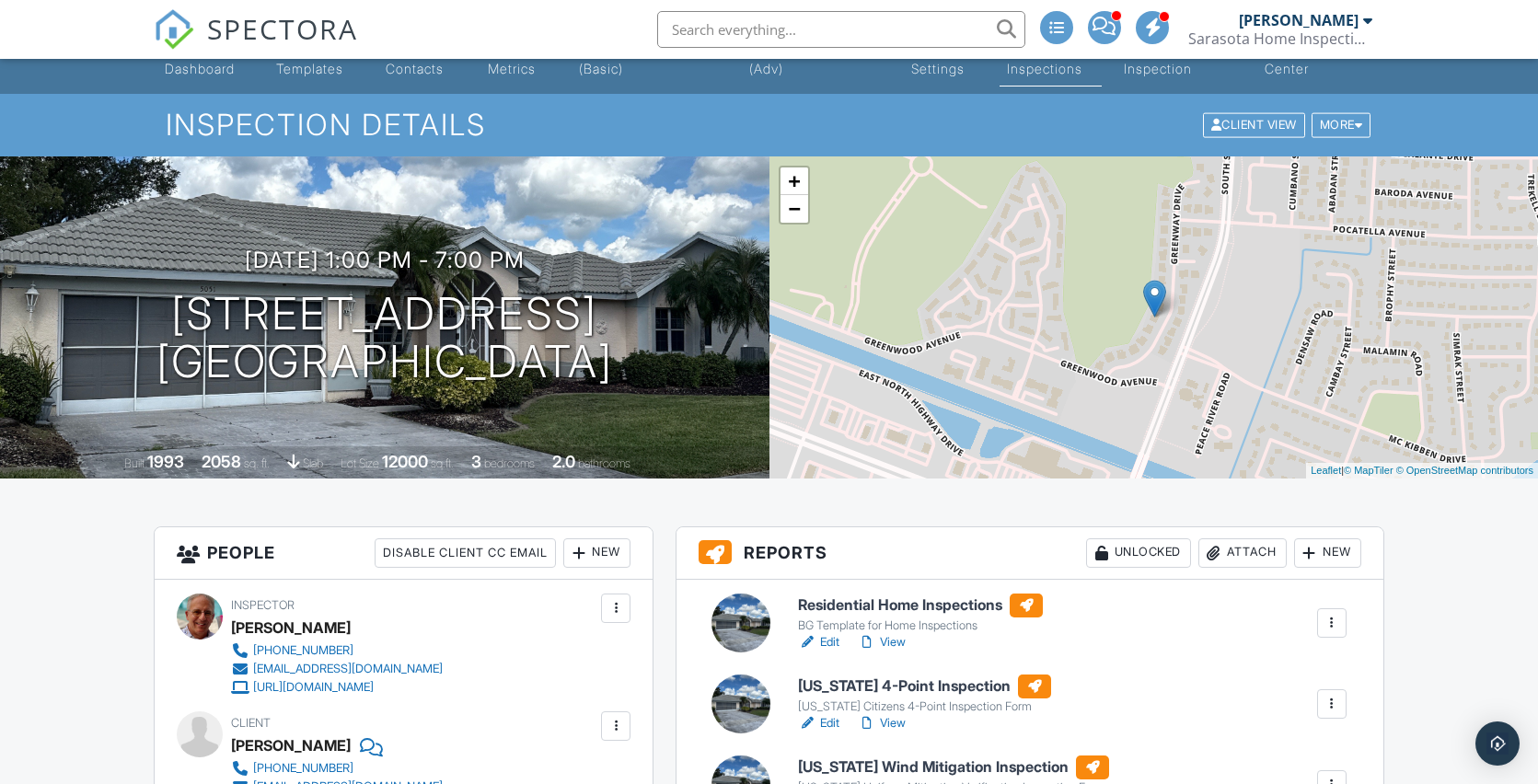
click at [827, 721] on link "Edit" at bounding box center [818, 723] width 41 height 18
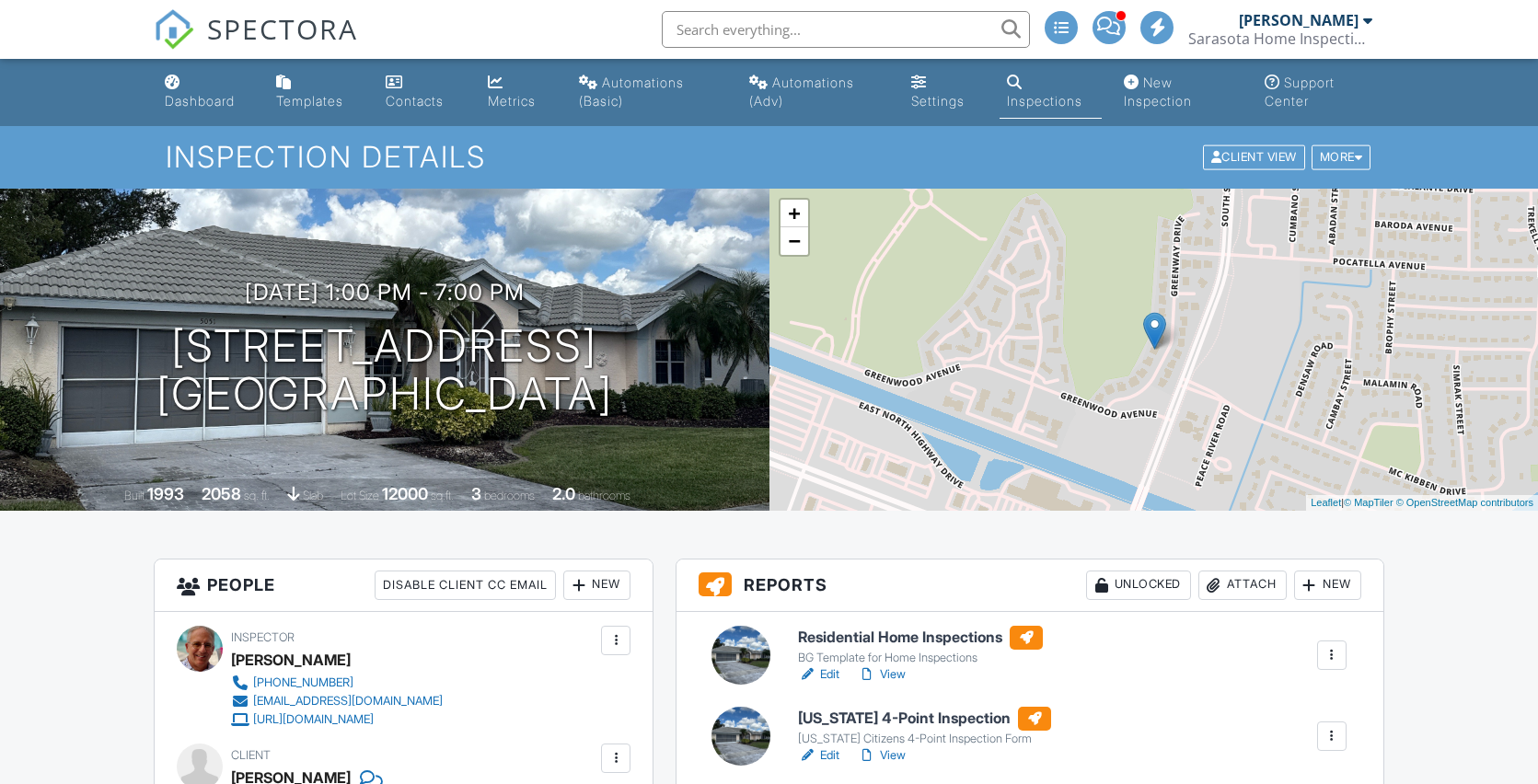
scroll to position [153, 0]
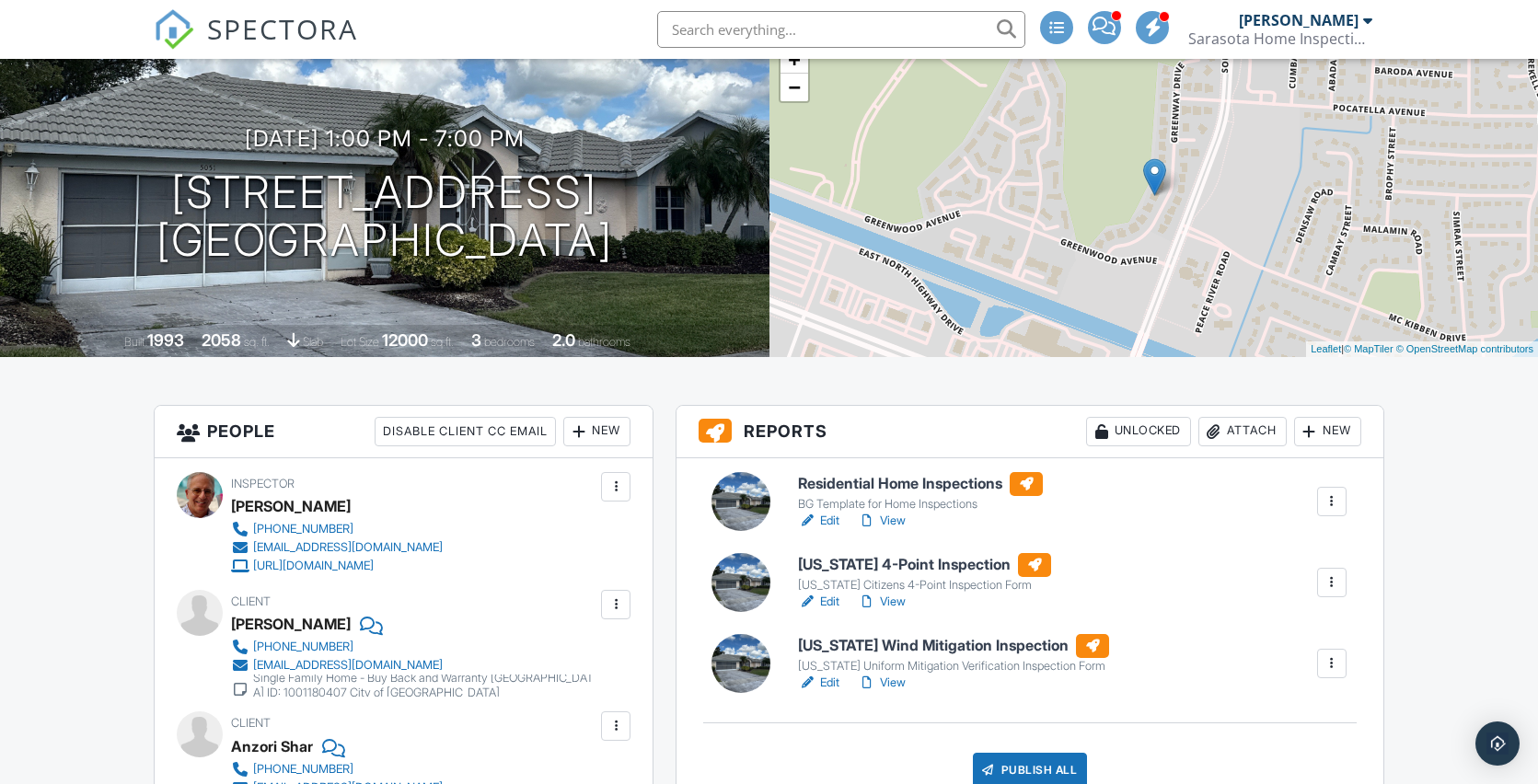
click at [896, 606] on link "View" at bounding box center [882, 601] width 48 height 18
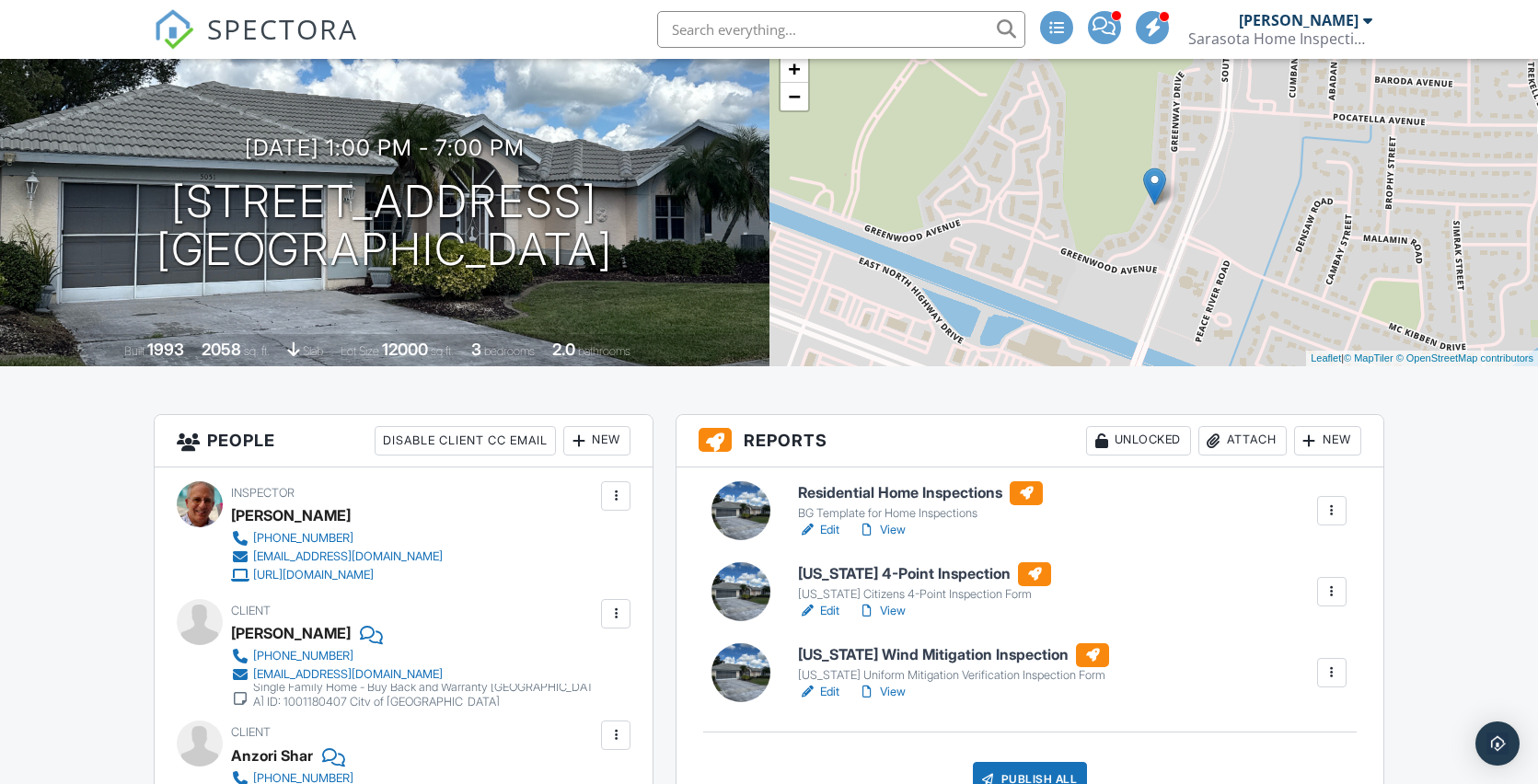
scroll to position [459, 0]
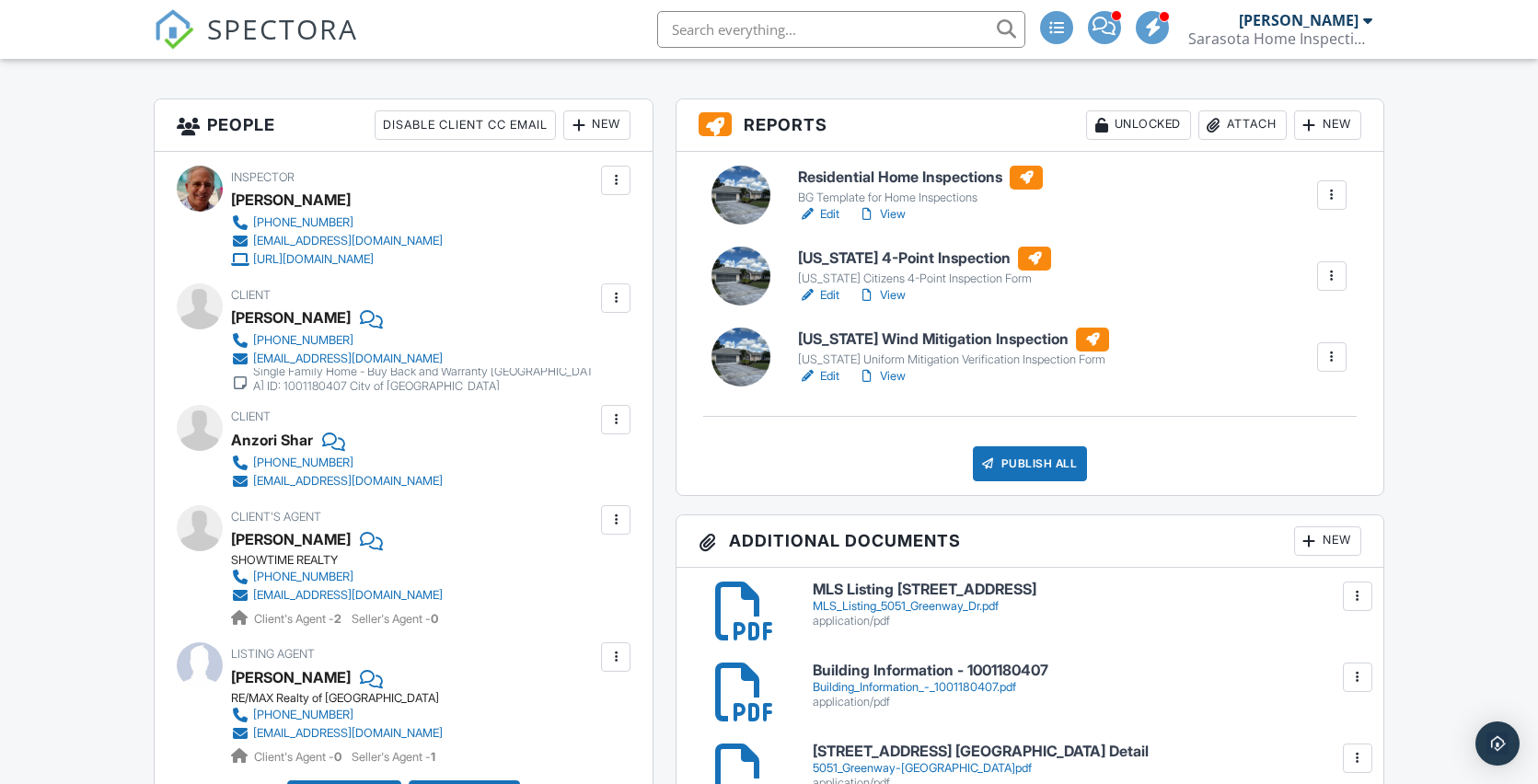
click at [833, 294] on link "Edit" at bounding box center [818, 295] width 41 height 18
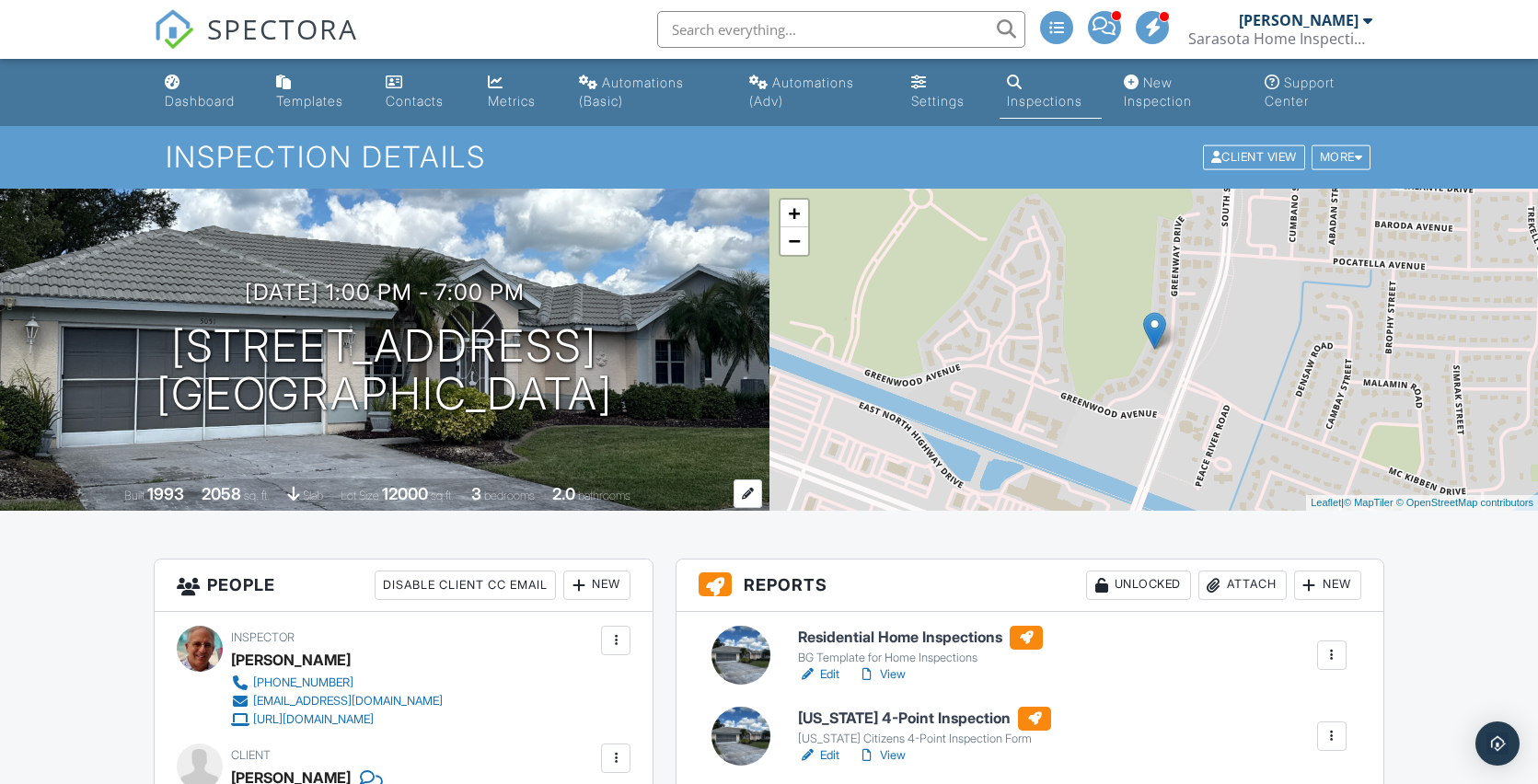
scroll to position [147, 0]
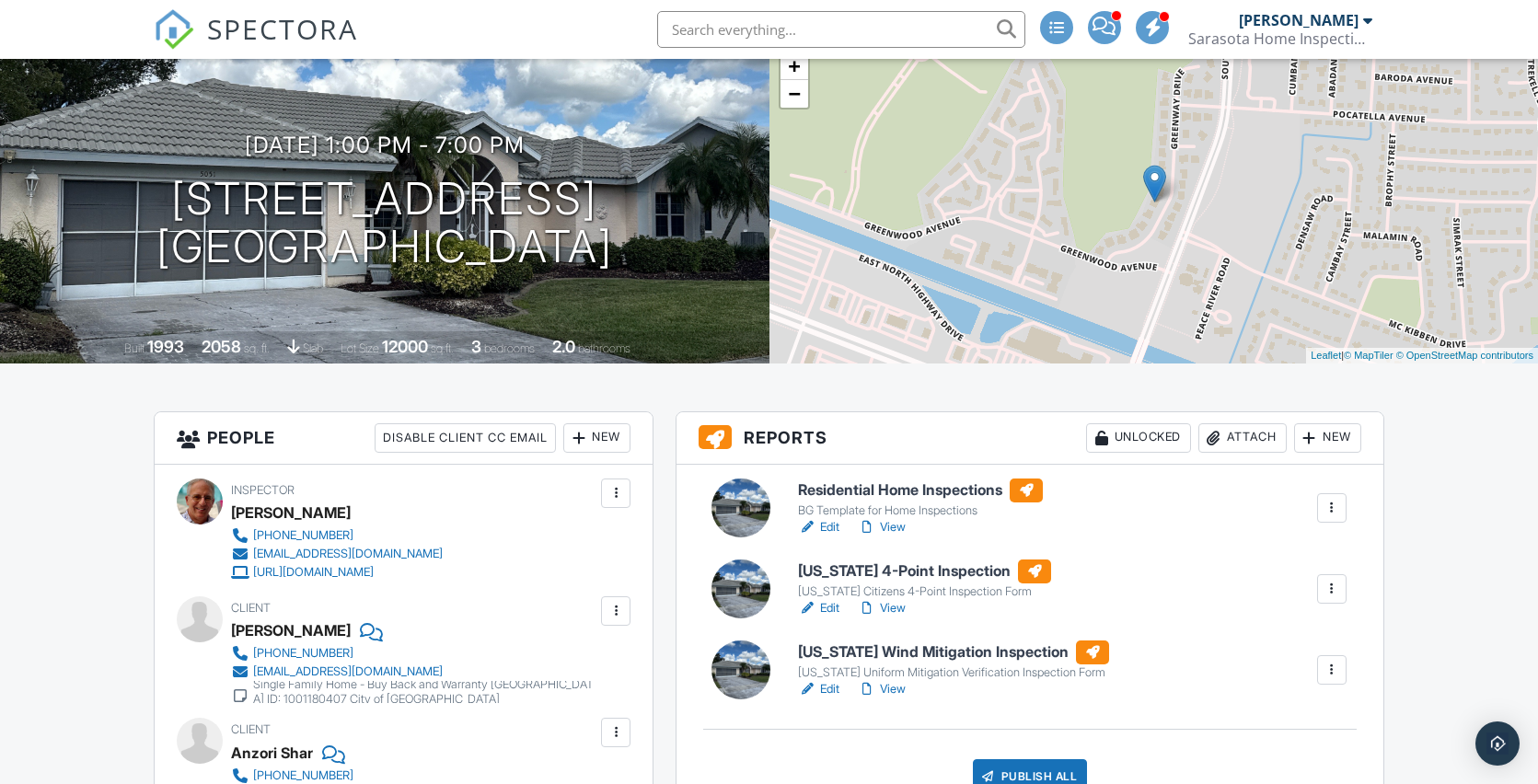
click at [898, 609] on link "View" at bounding box center [882, 608] width 48 height 18
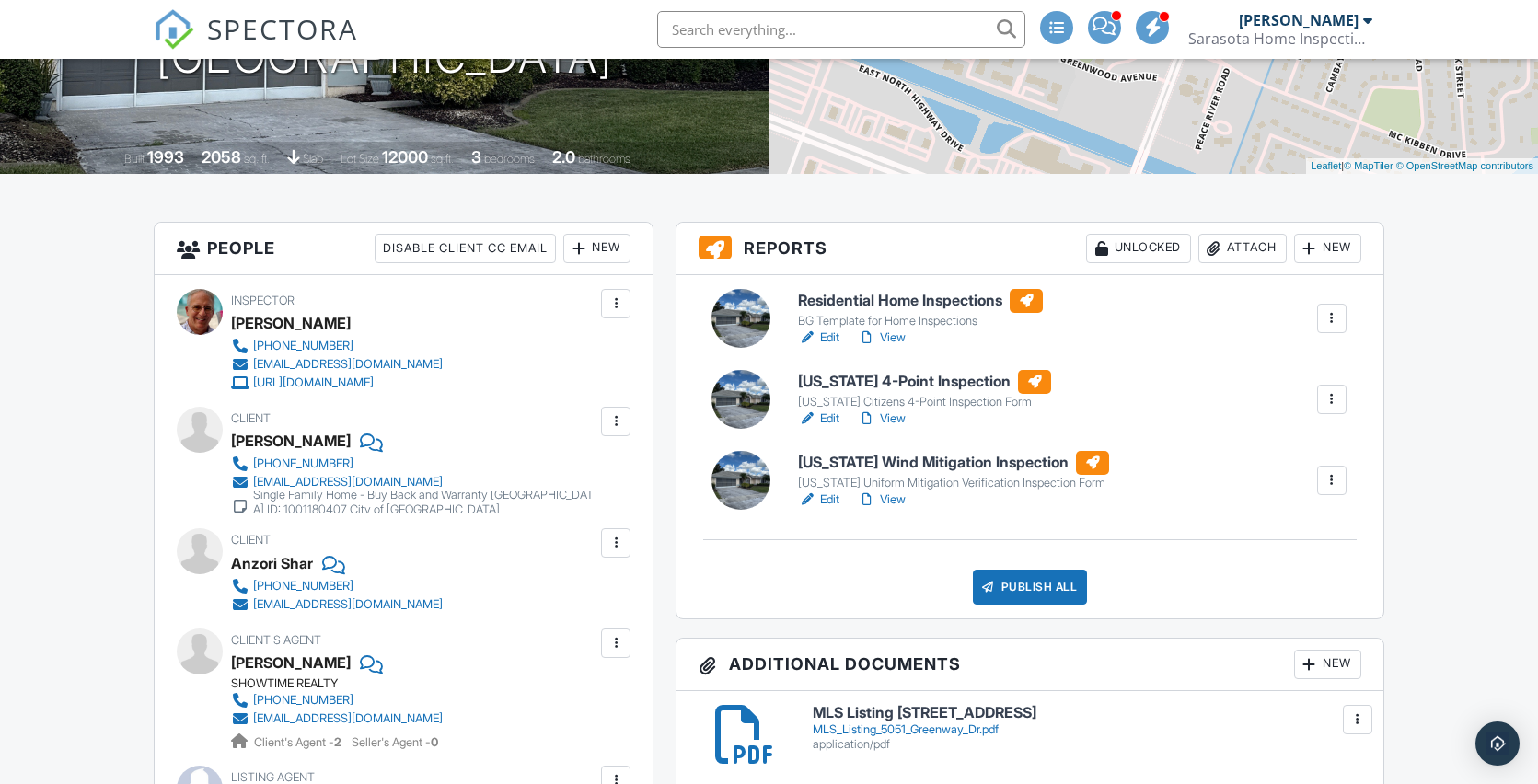
scroll to position [555, 0]
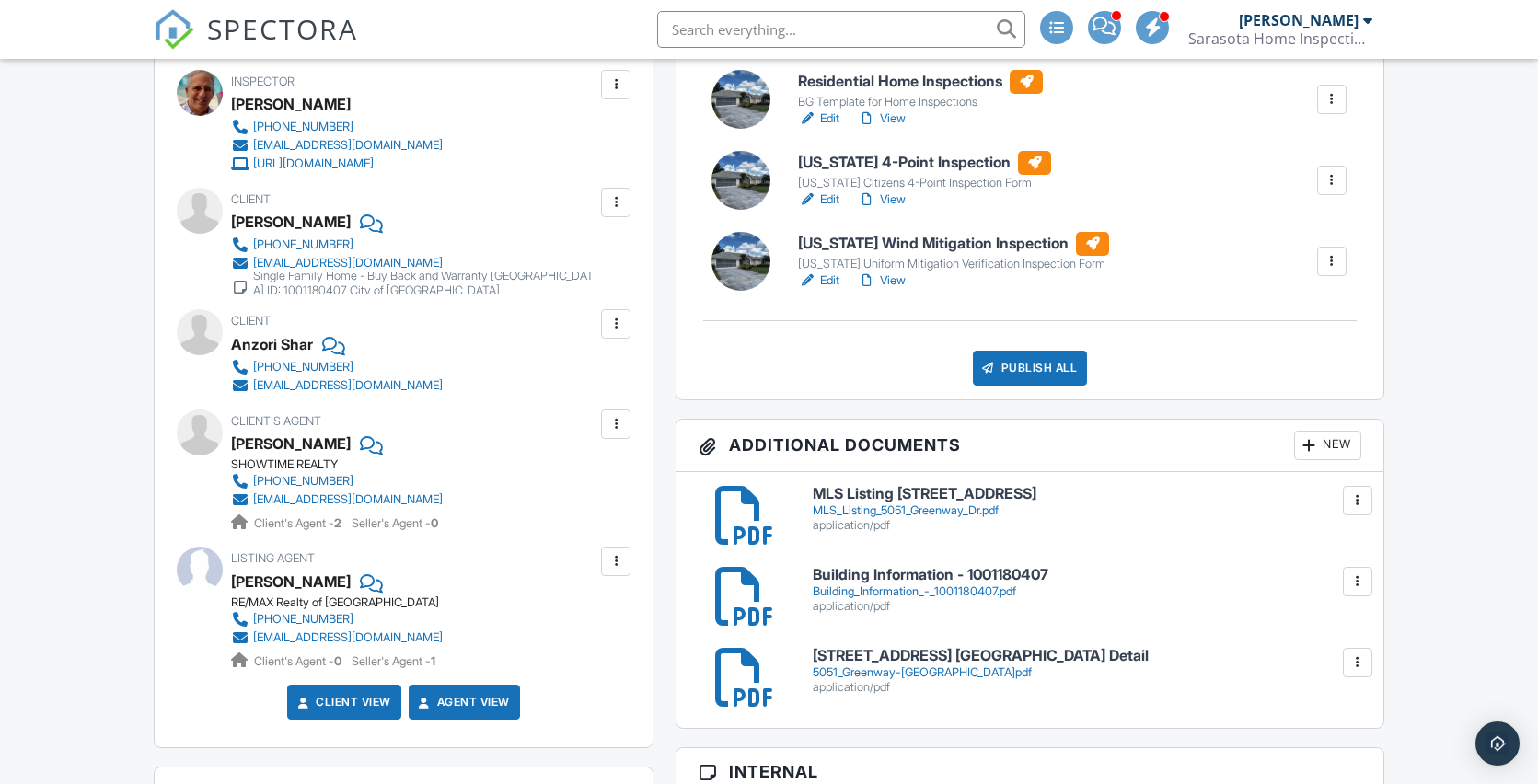
click at [833, 202] on link "Edit" at bounding box center [818, 199] width 41 height 18
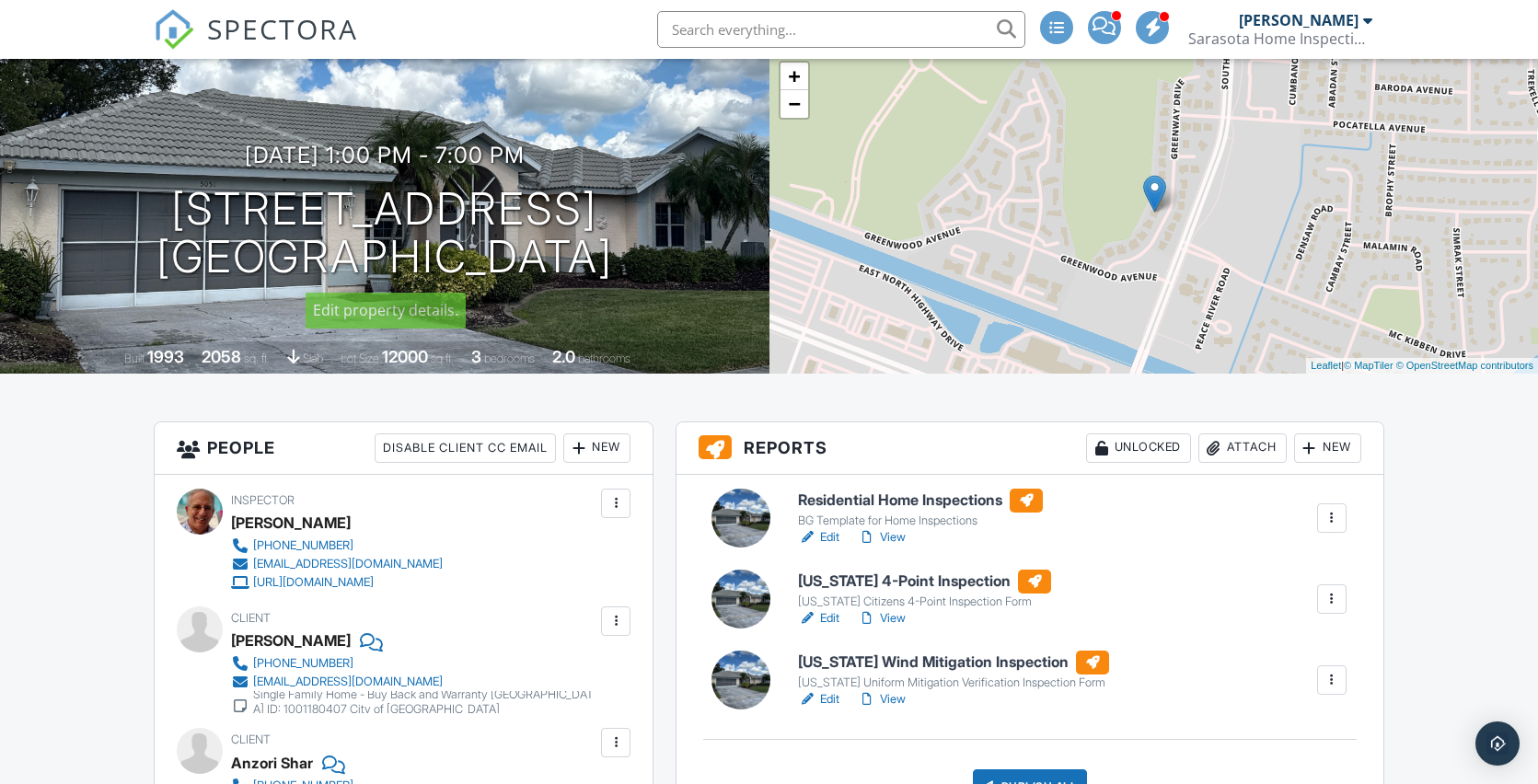
scroll to position [281, 0]
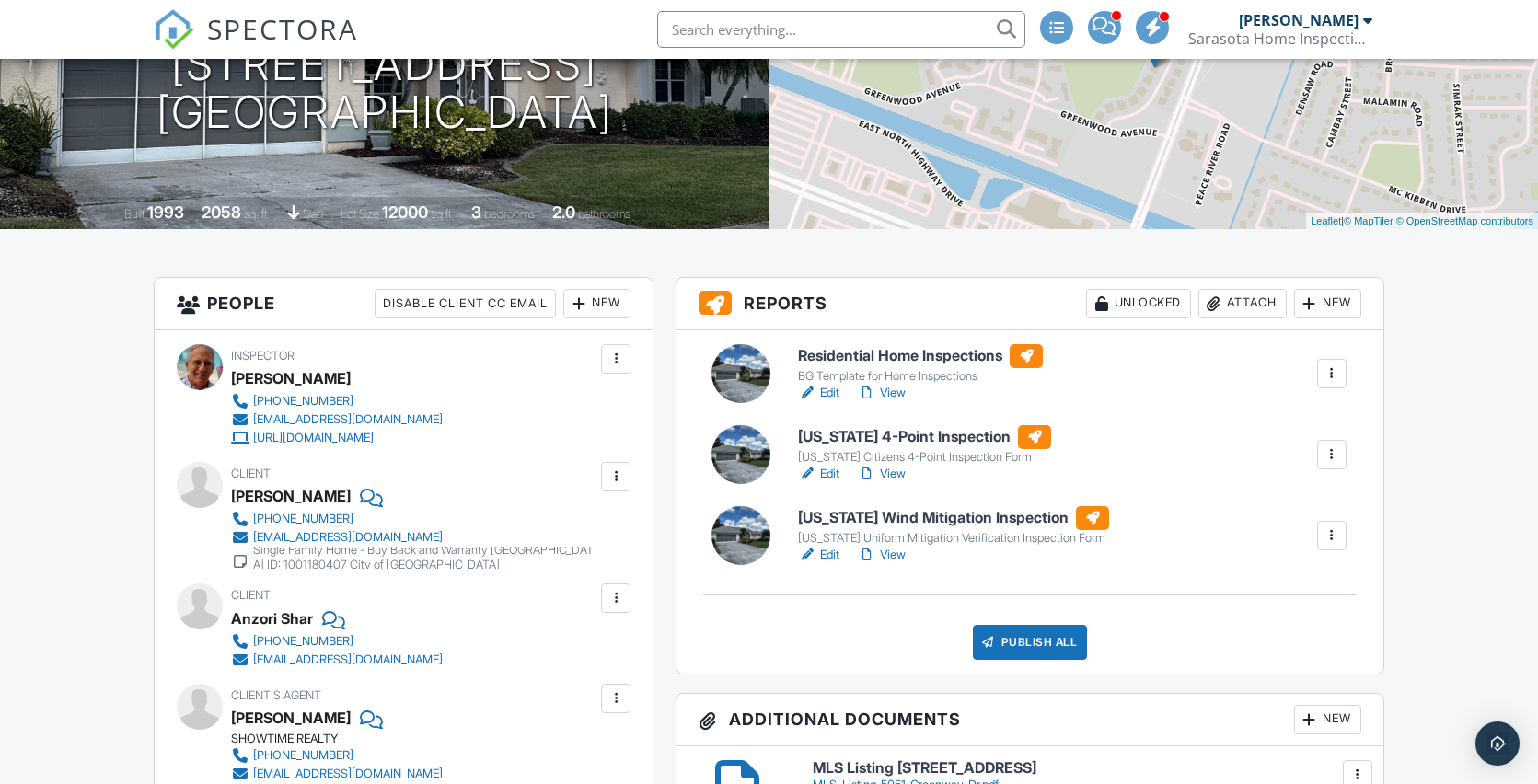
click at [893, 471] on link "View" at bounding box center [882, 473] width 48 height 18
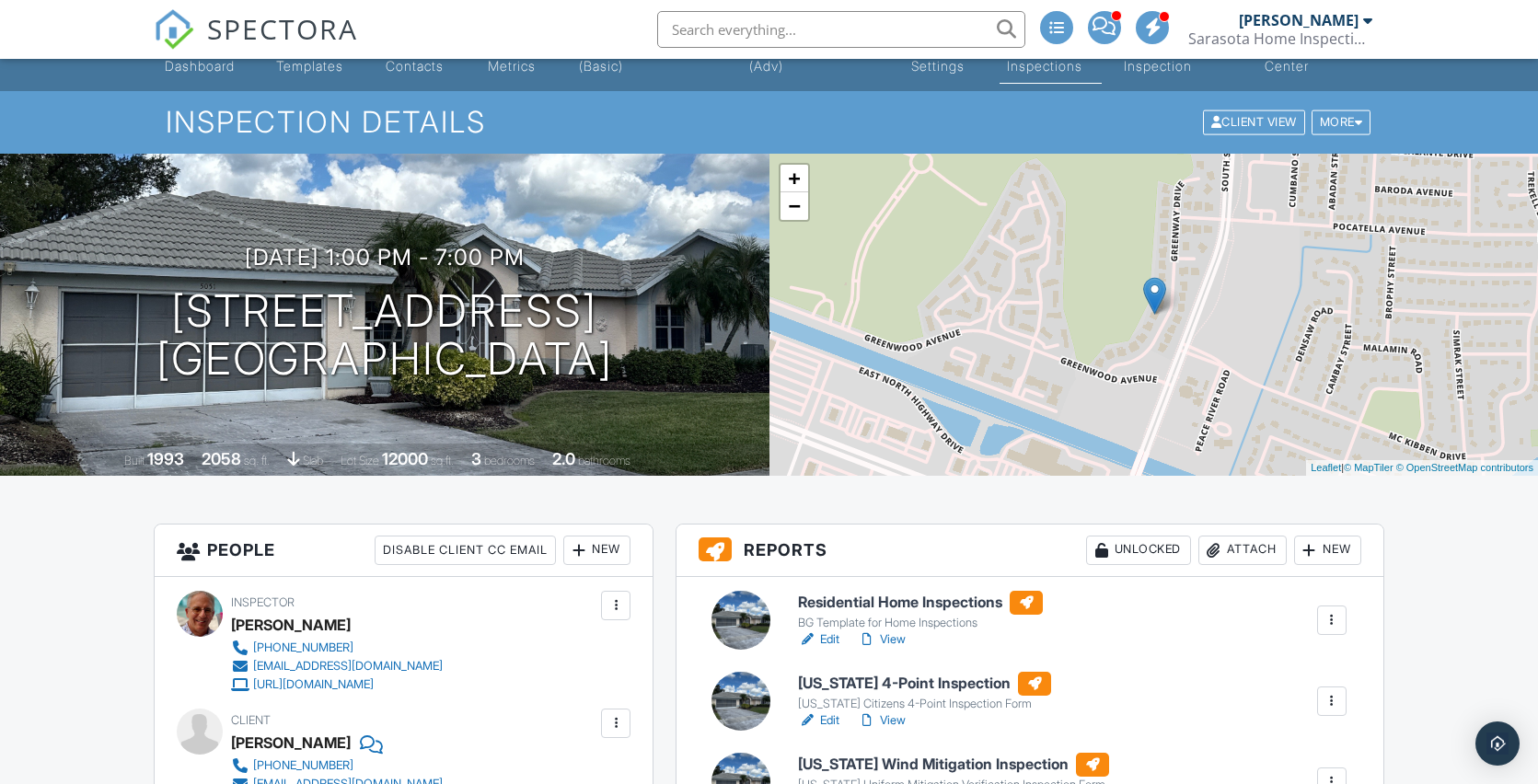
scroll to position [349, 0]
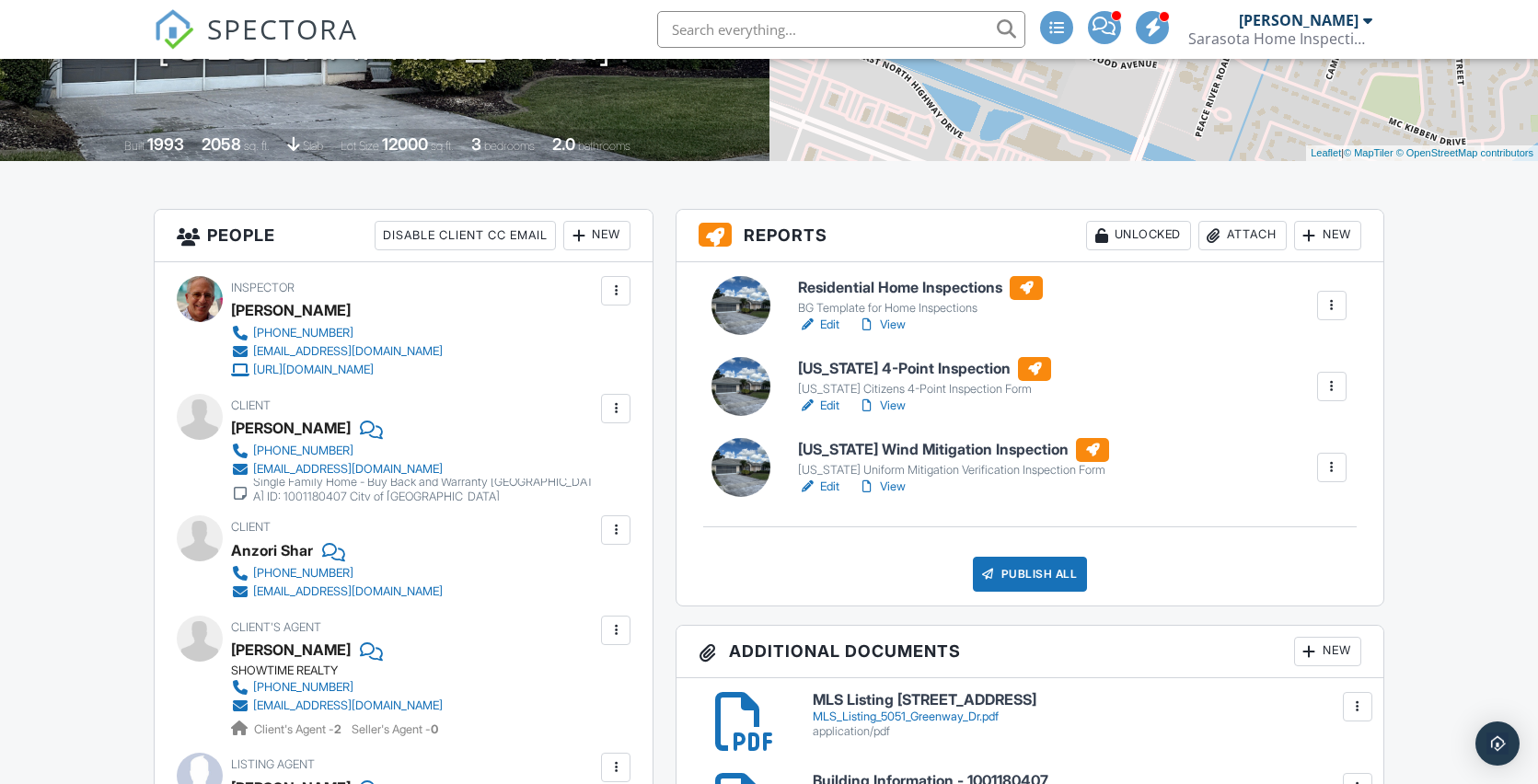
click at [829, 409] on link "Edit" at bounding box center [818, 405] width 41 height 18
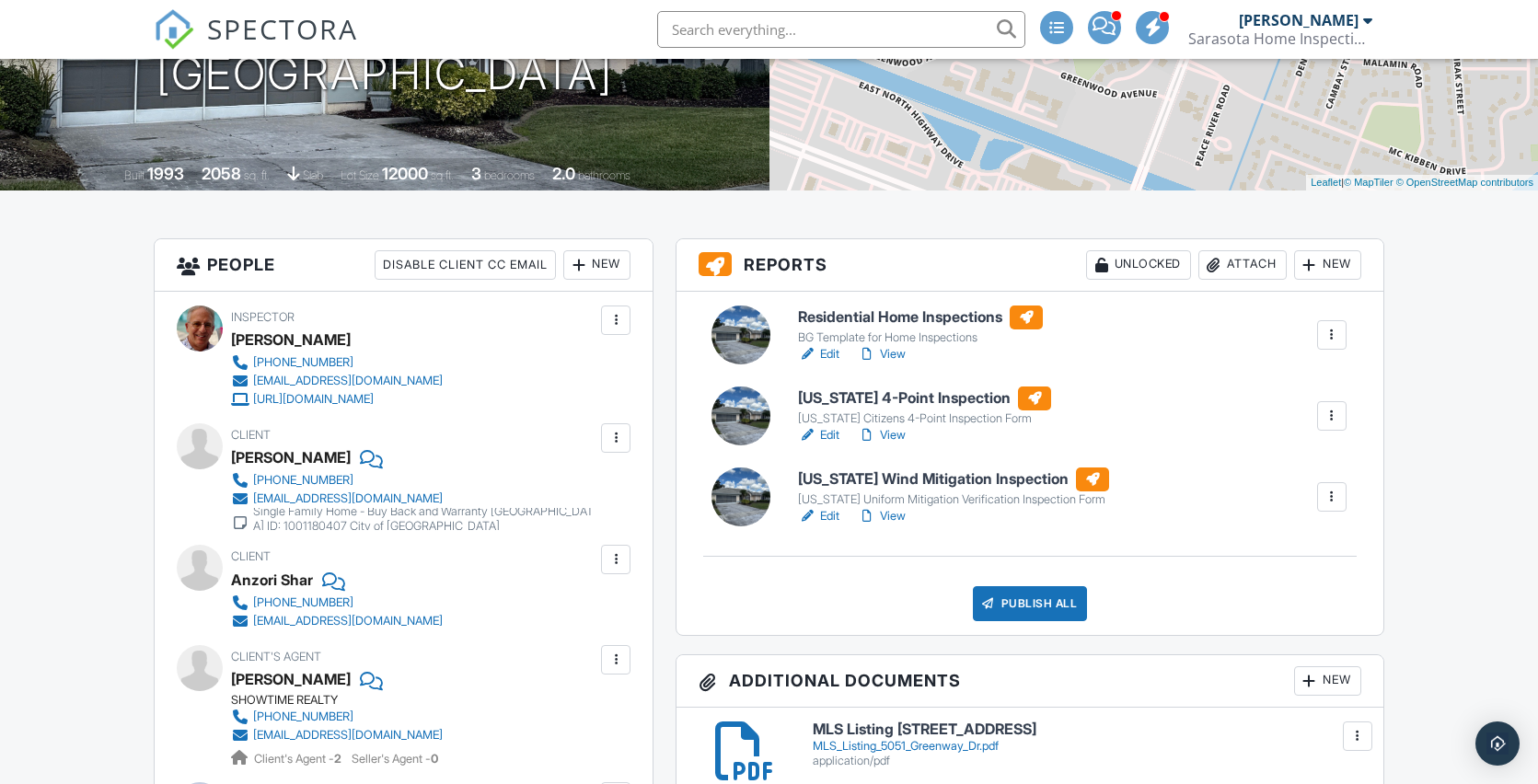
scroll to position [324, 0]
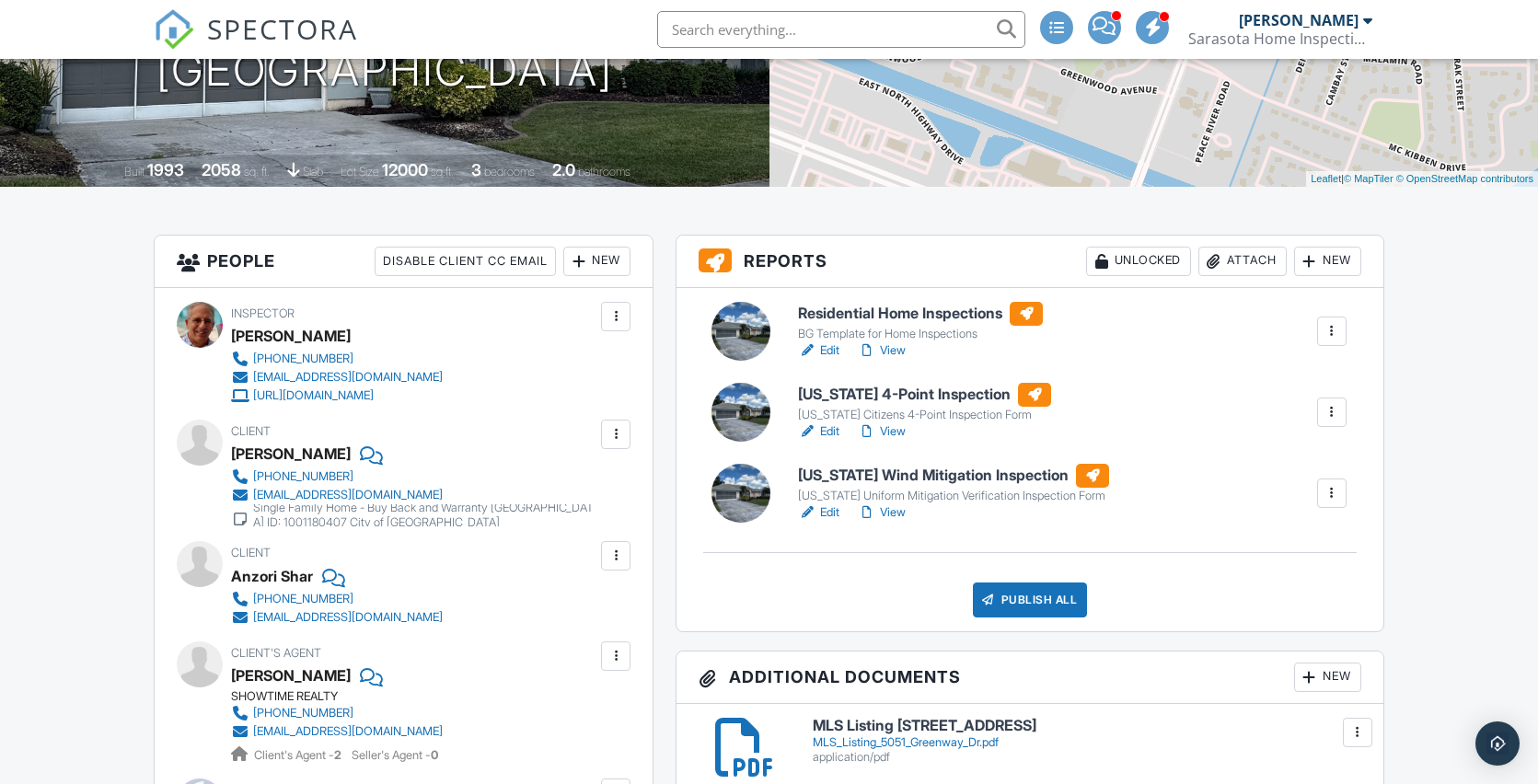
click at [829, 346] on link "Edit" at bounding box center [818, 349] width 41 height 18
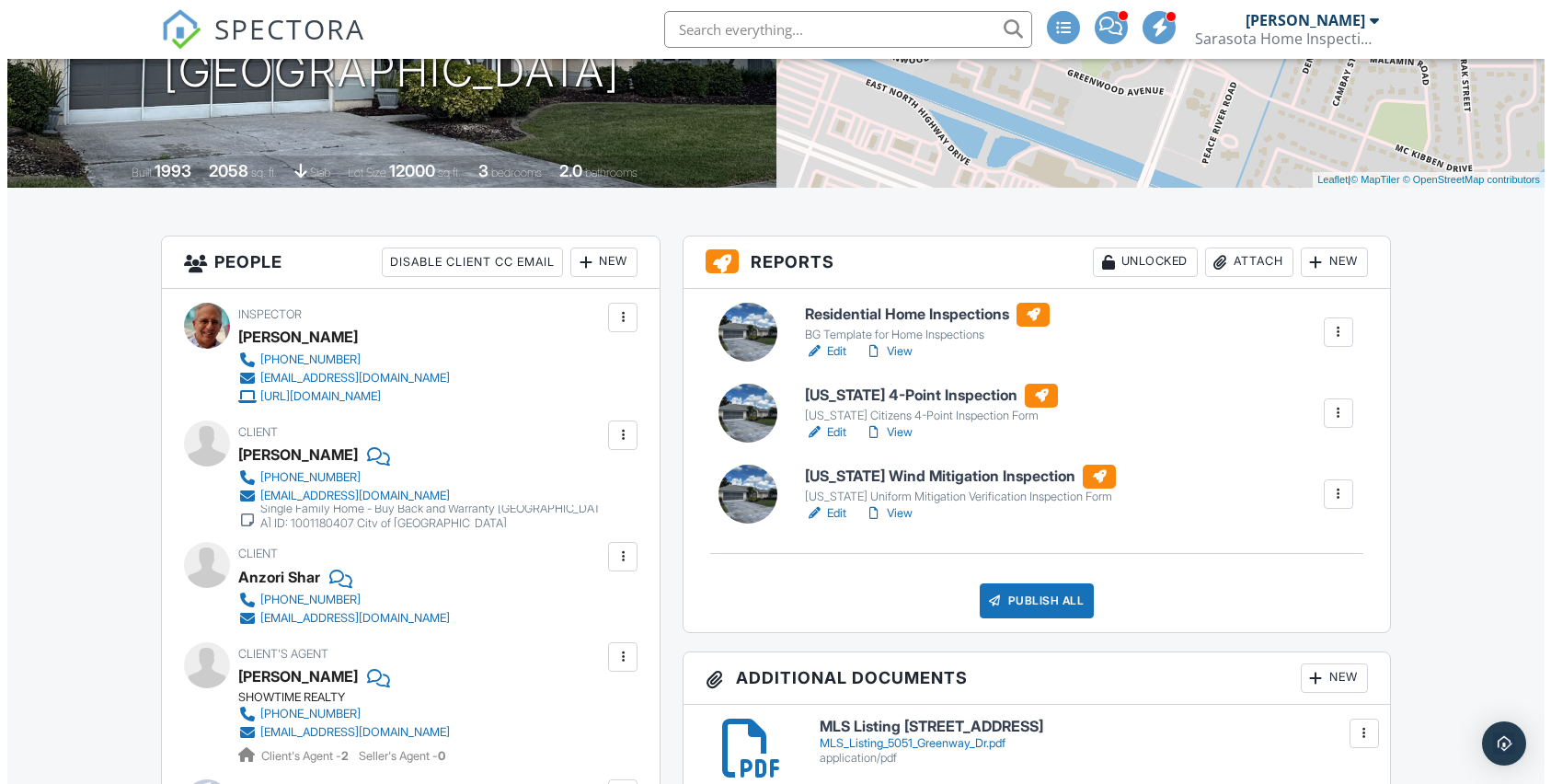
scroll to position [285, 0]
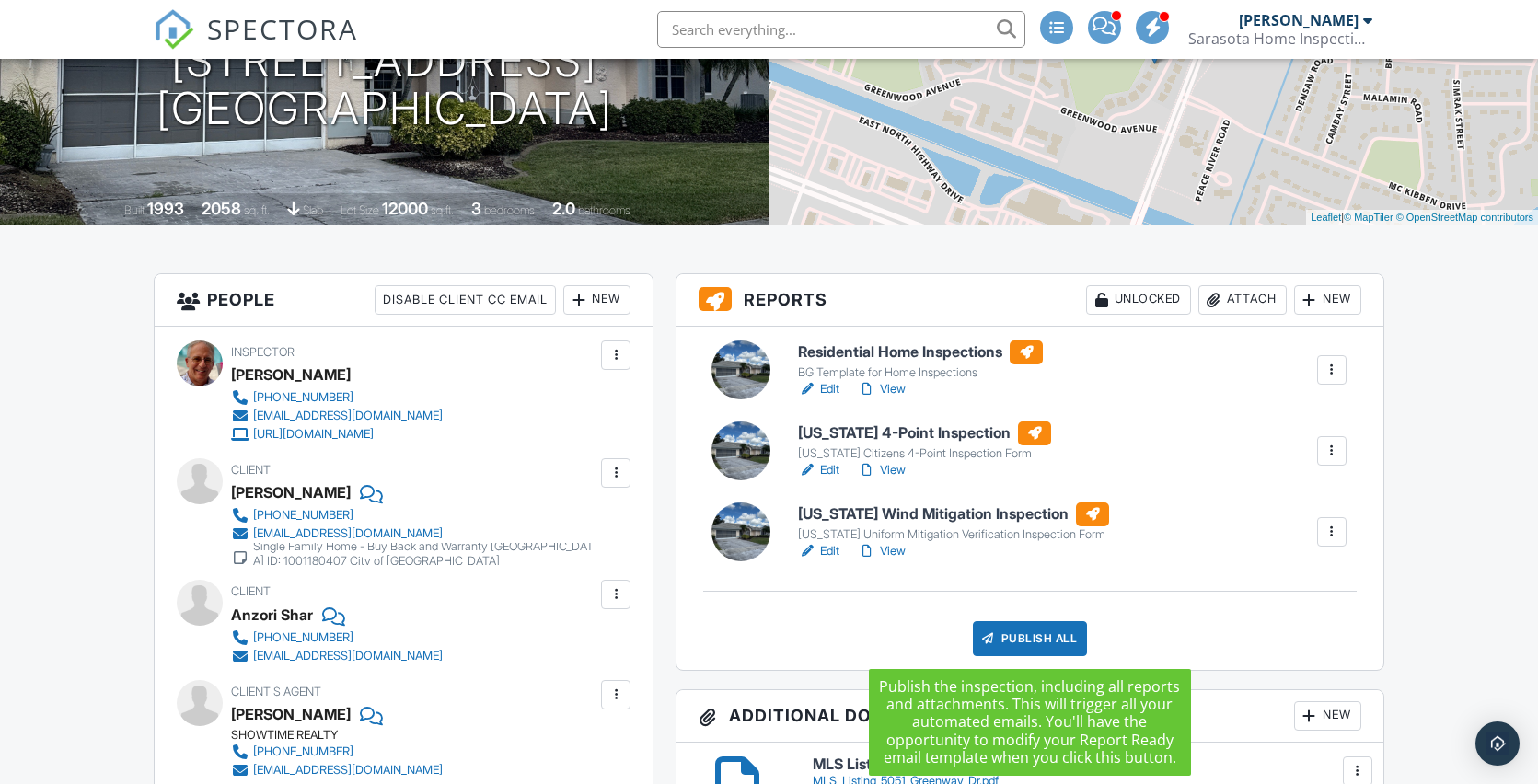
click at [1016, 636] on div "Publish All" at bounding box center [1030, 638] width 115 height 35
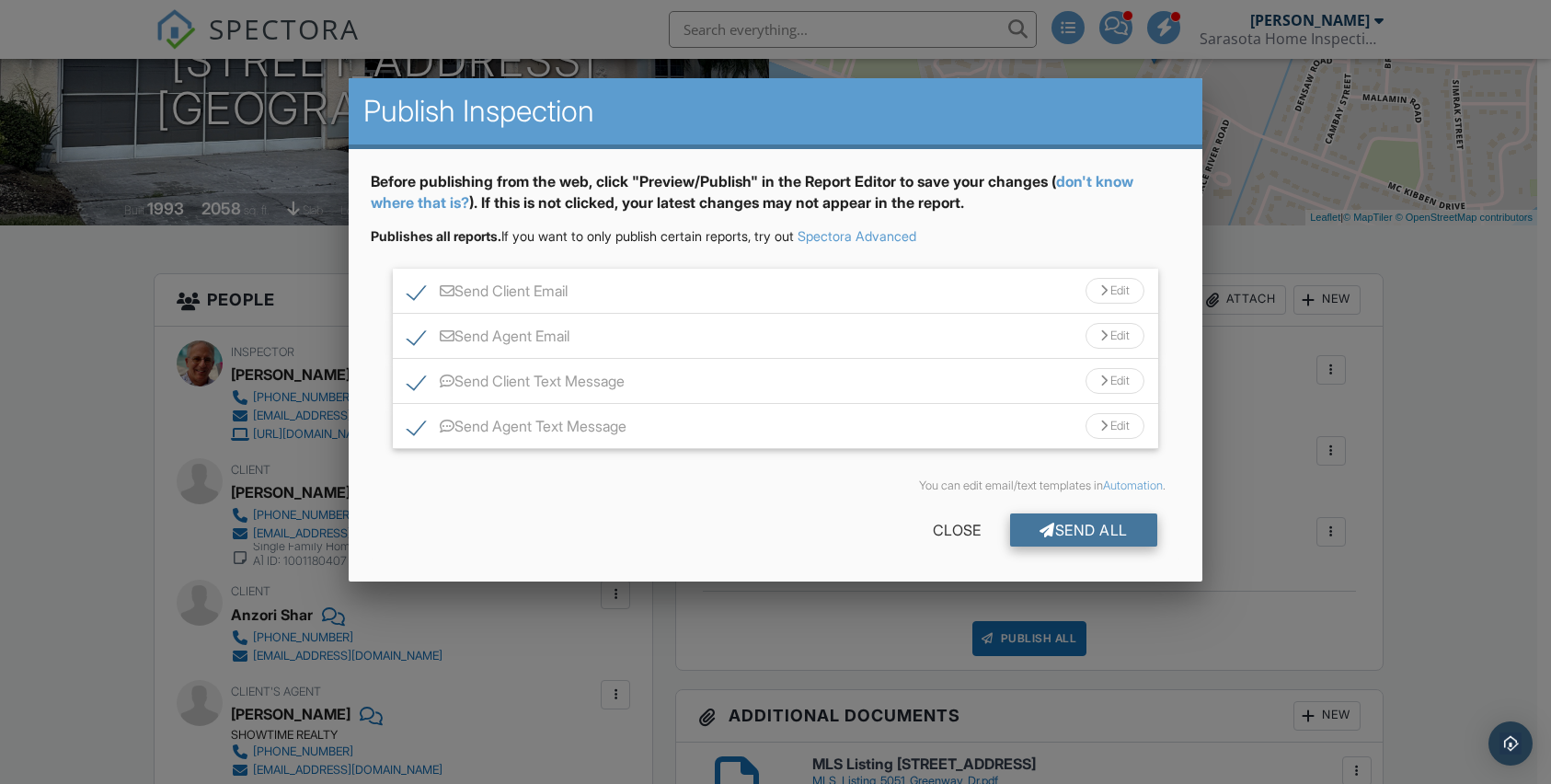
click at [1060, 527] on div "Send All" at bounding box center [1084, 529] width 147 height 34
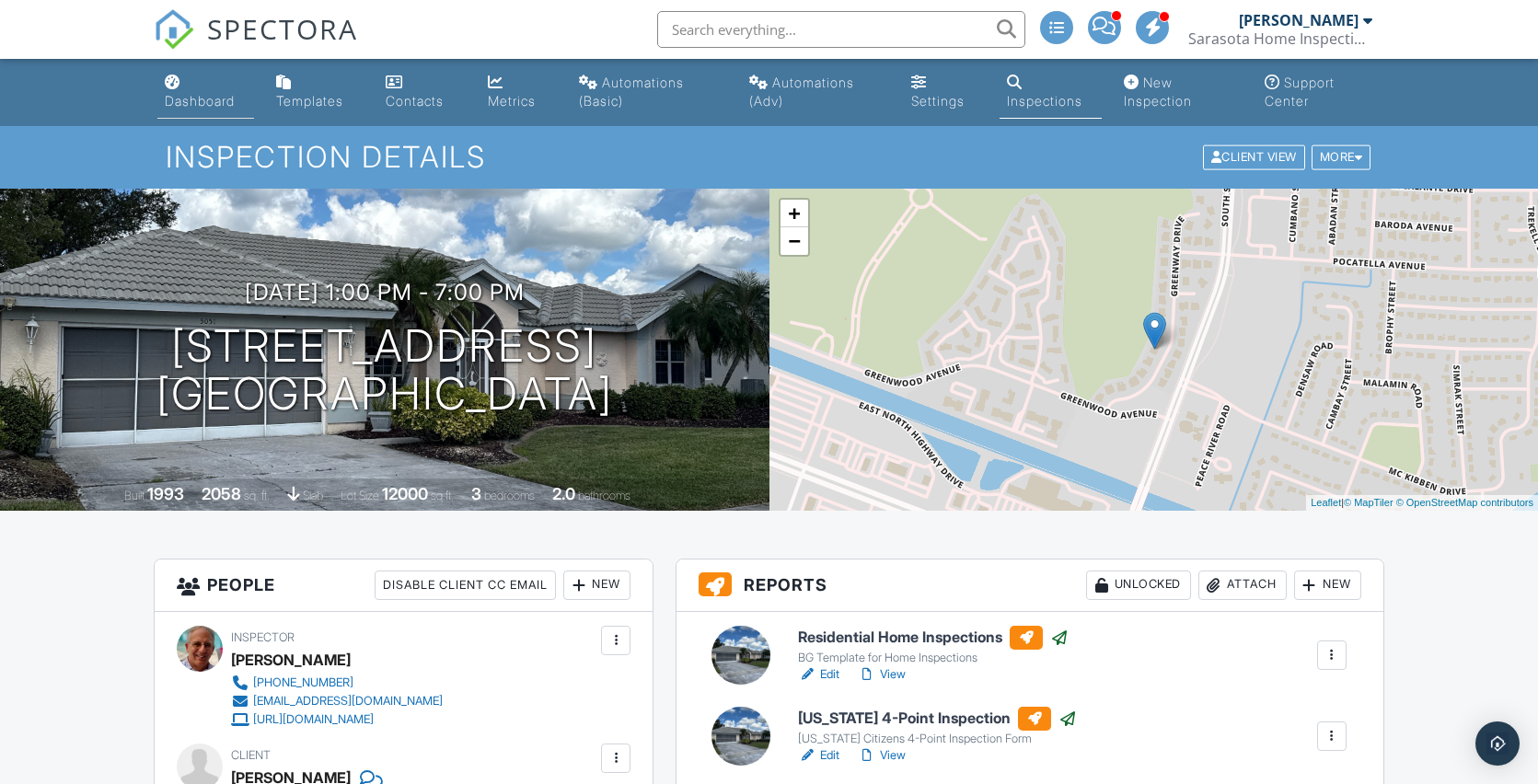
click at [196, 101] on div "Dashboard" at bounding box center [199, 101] width 70 height 15
